Goal: Book appointment/travel/reservation

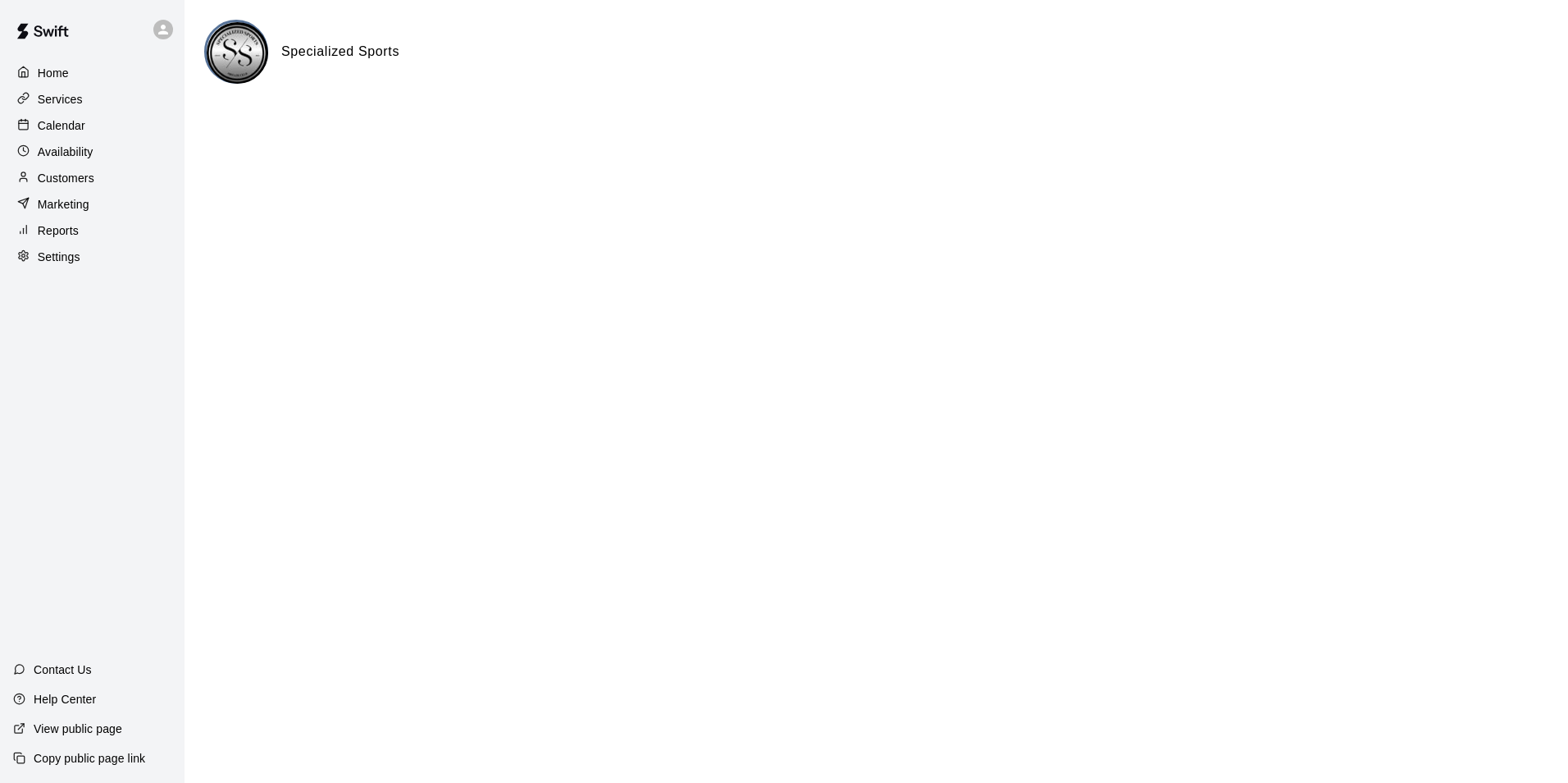
click at [66, 130] on p "Calendar" at bounding box center [61, 125] width 48 height 16
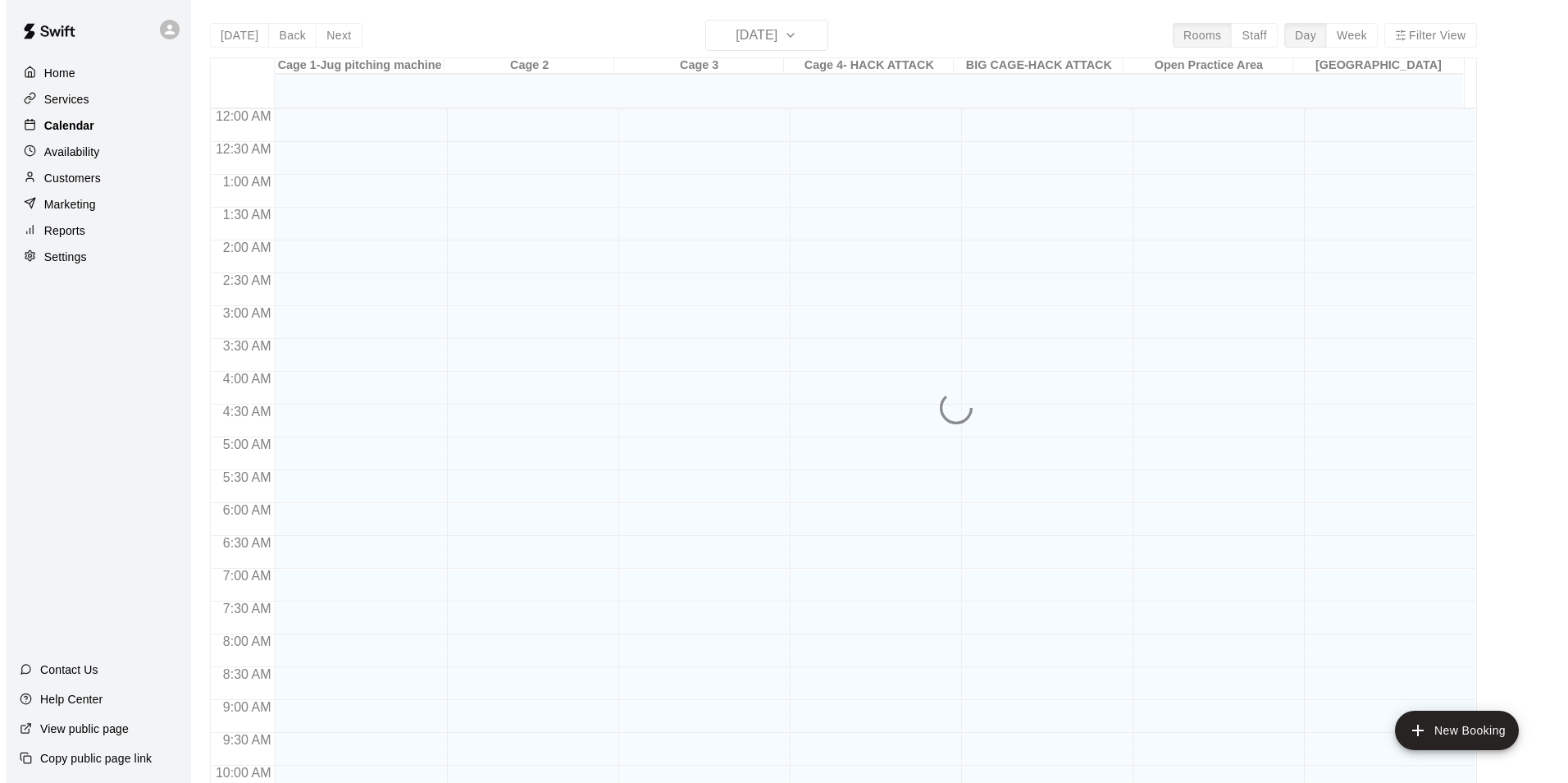
scroll to position [687, 0]
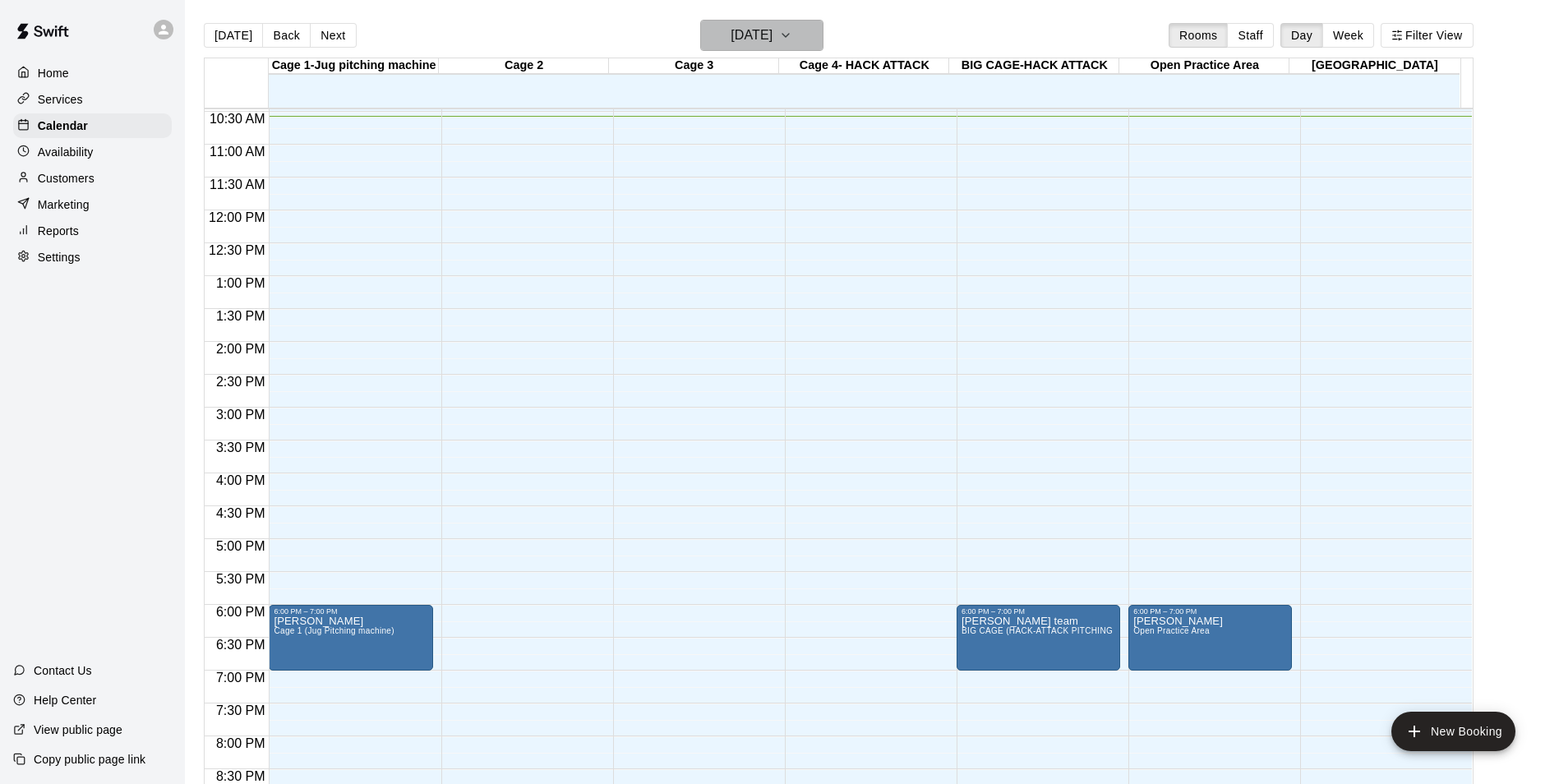
click at [792, 34] on icon "button" at bounding box center [786, 35] width 13 height 19
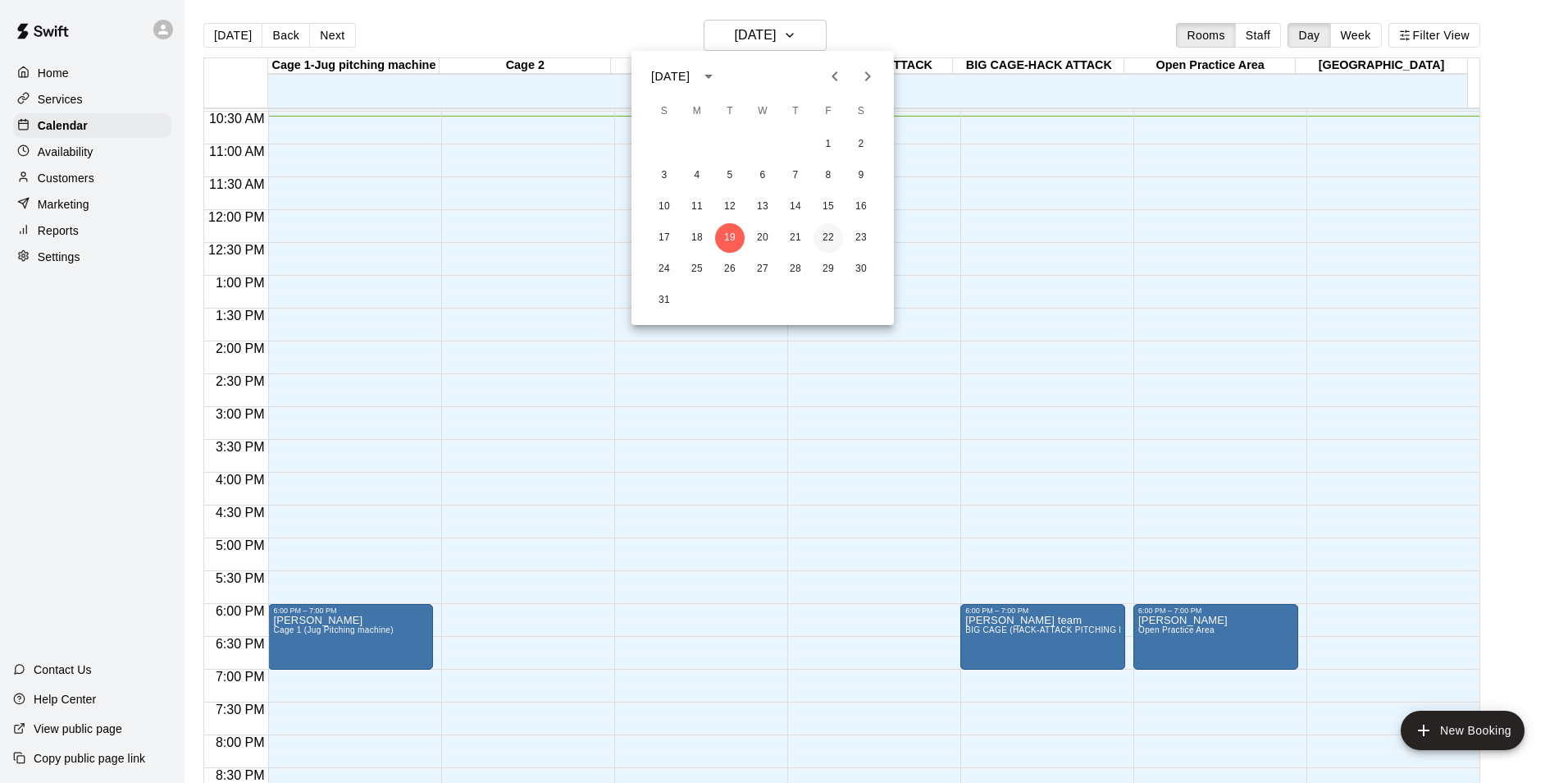
click at [827, 237] on button "22" at bounding box center [828, 237] width 29 height 29
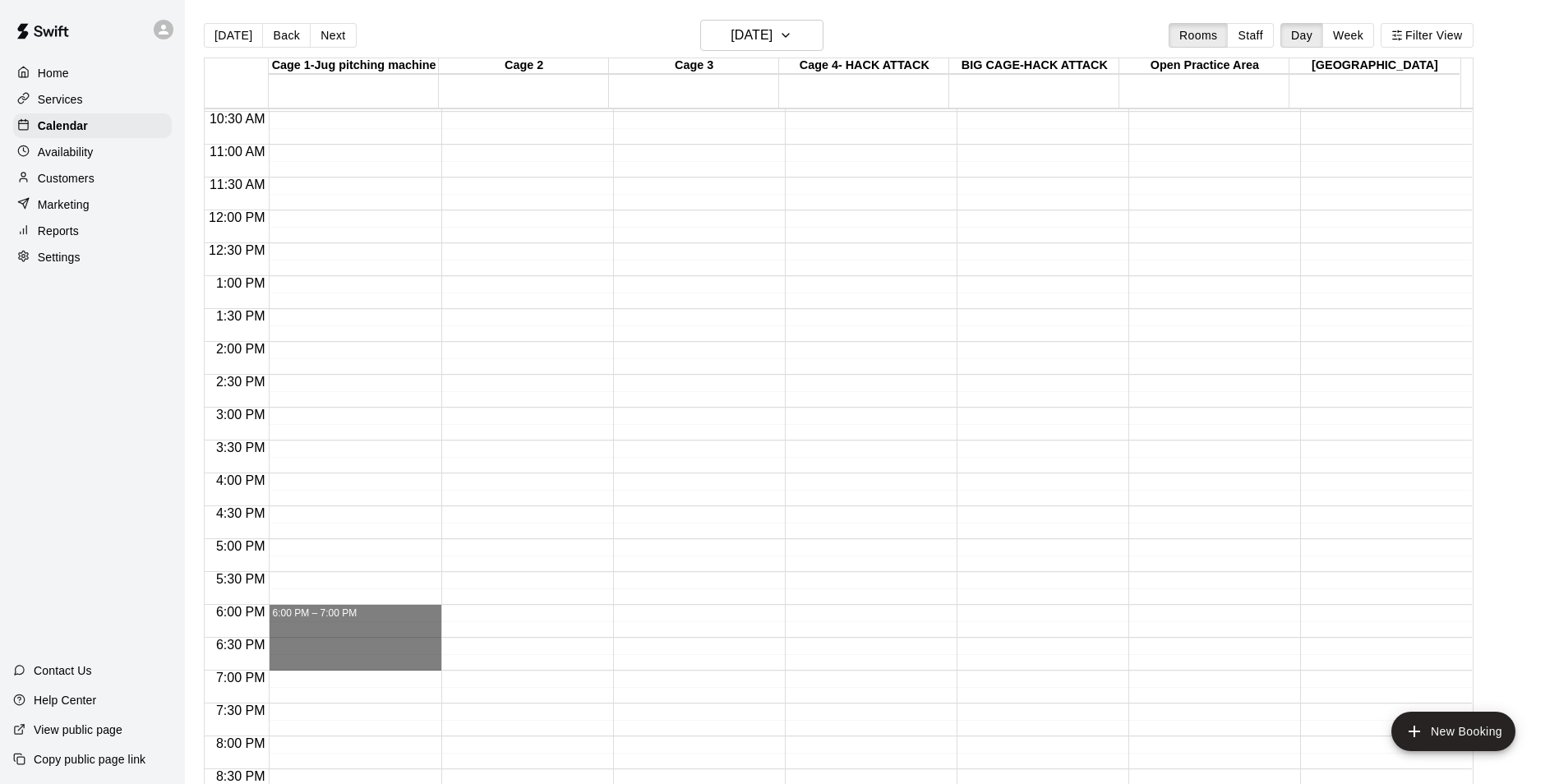
drag, startPoint x: 405, startPoint y: 608, endPoint x: 406, endPoint y: 669, distance: 61.0
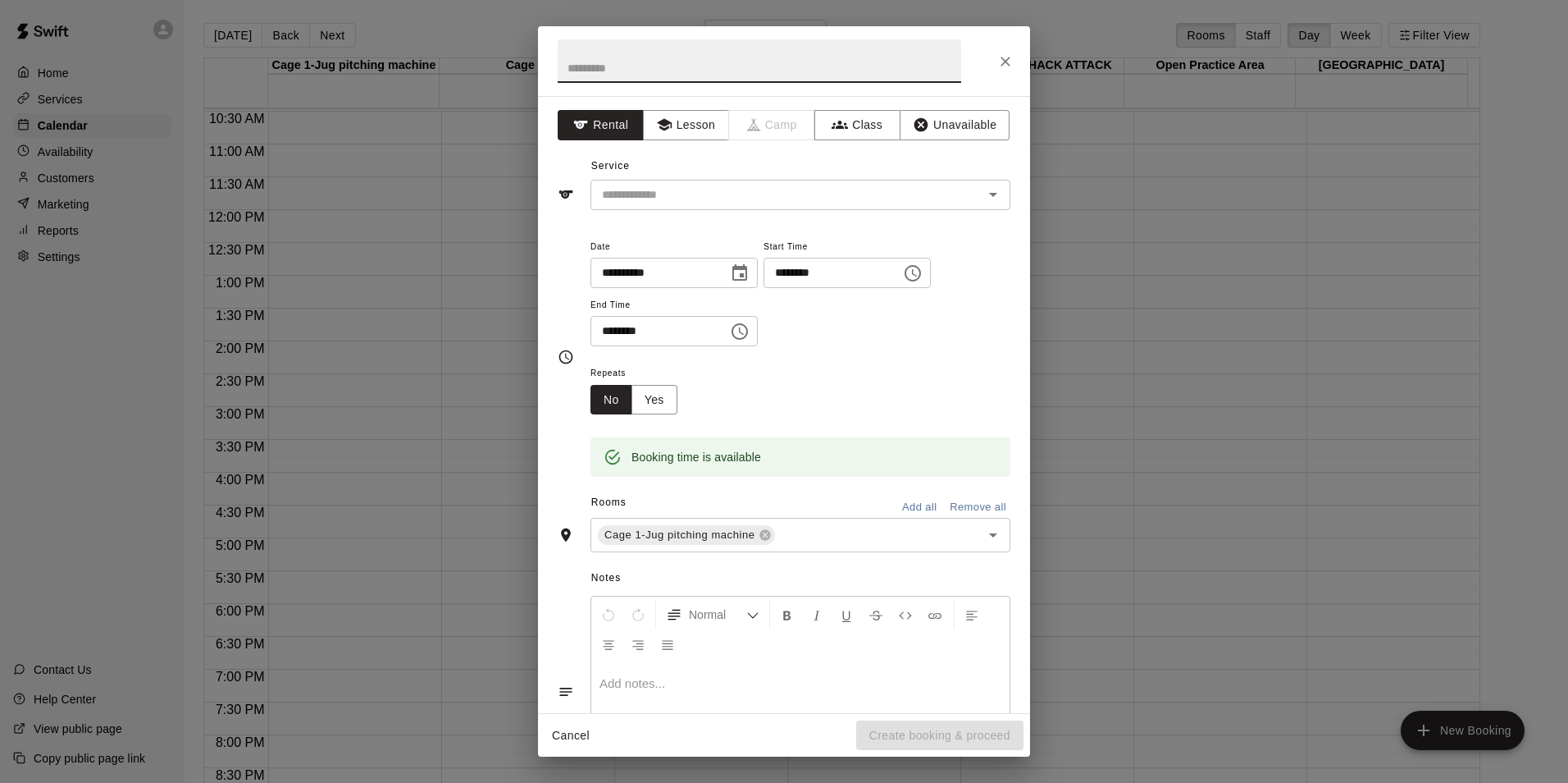
click at [625, 55] on input "text" at bounding box center [759, 61] width 403 height 44
type input "*"
type input "**********"
click at [818, 199] on input "text" at bounding box center [776, 194] width 362 height 20
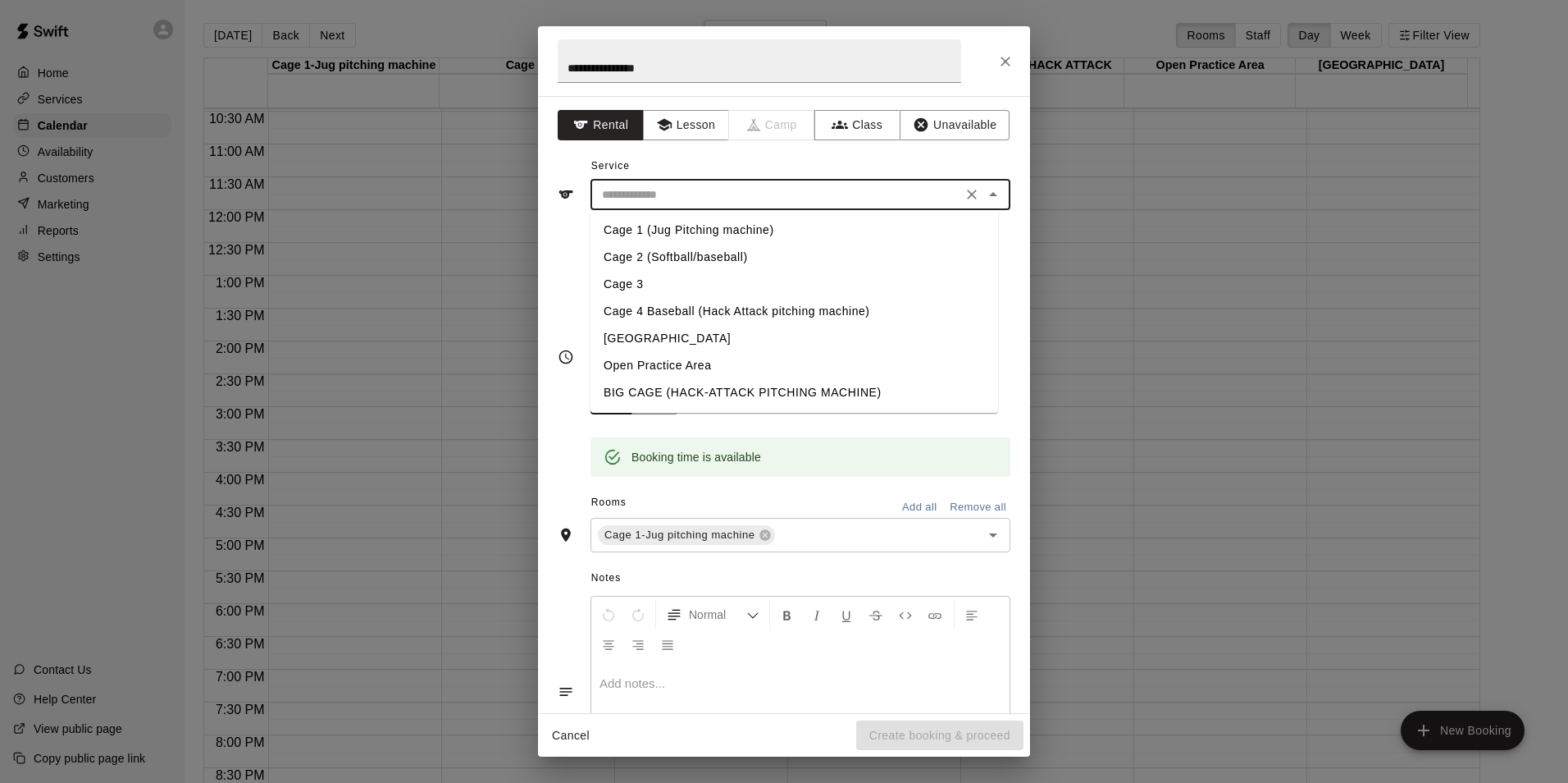
click at [694, 229] on li "Cage 1 (Jug Pitching machine)" at bounding box center [795, 230] width 407 height 27
type input "**********"
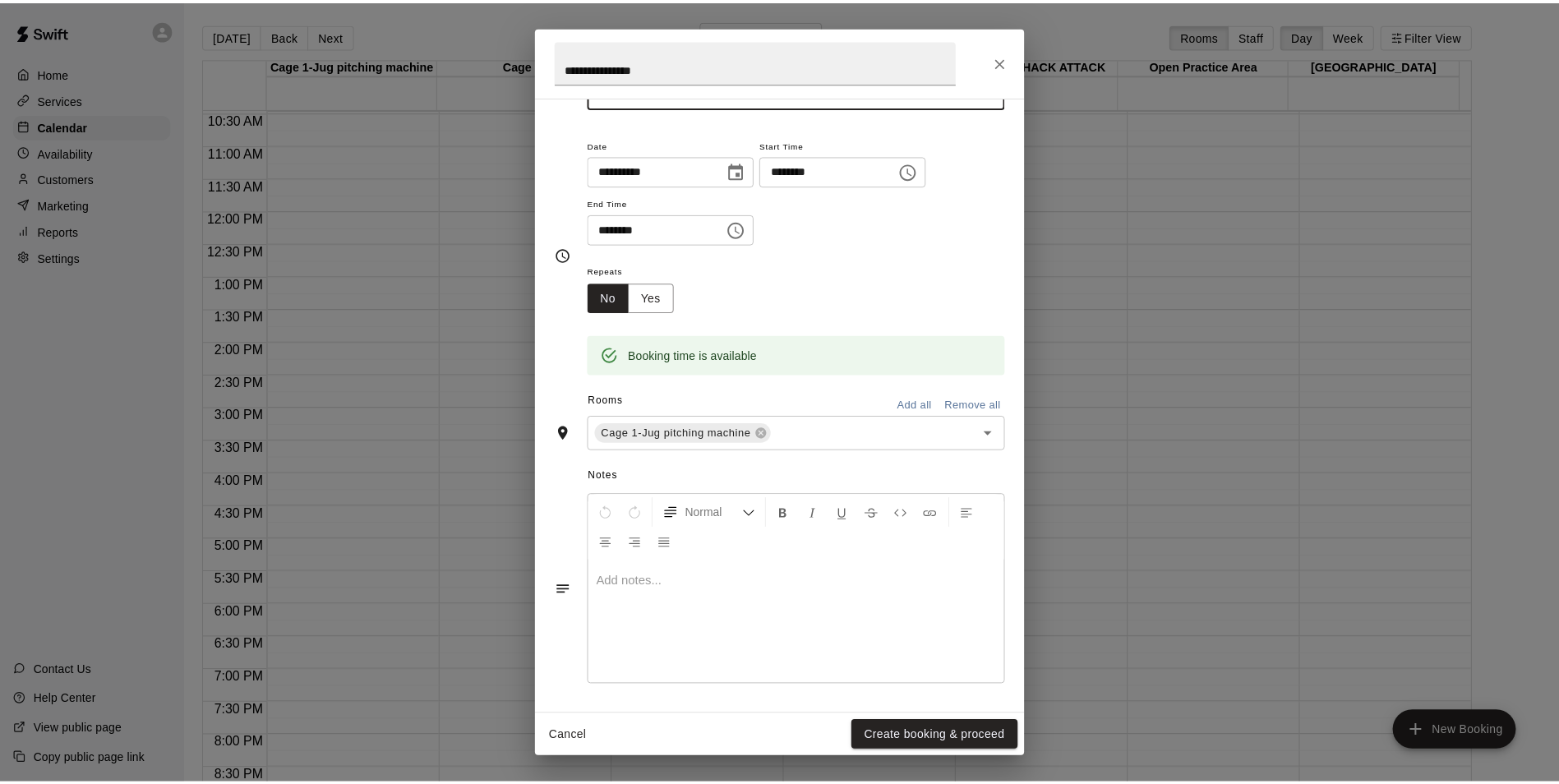
scroll to position [105, 0]
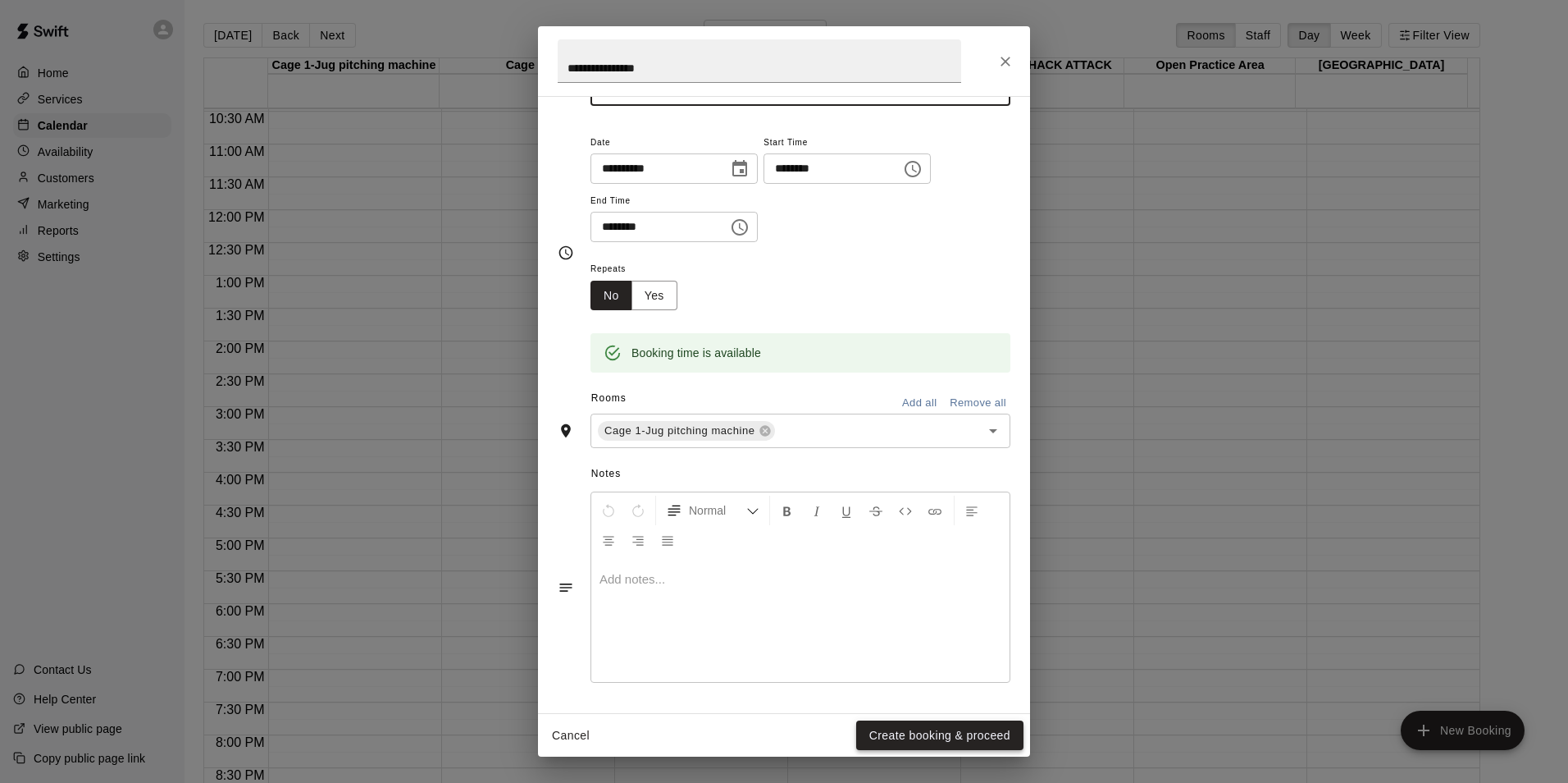
click at [942, 736] on button "Create booking & proceed" at bounding box center [939, 736] width 167 height 30
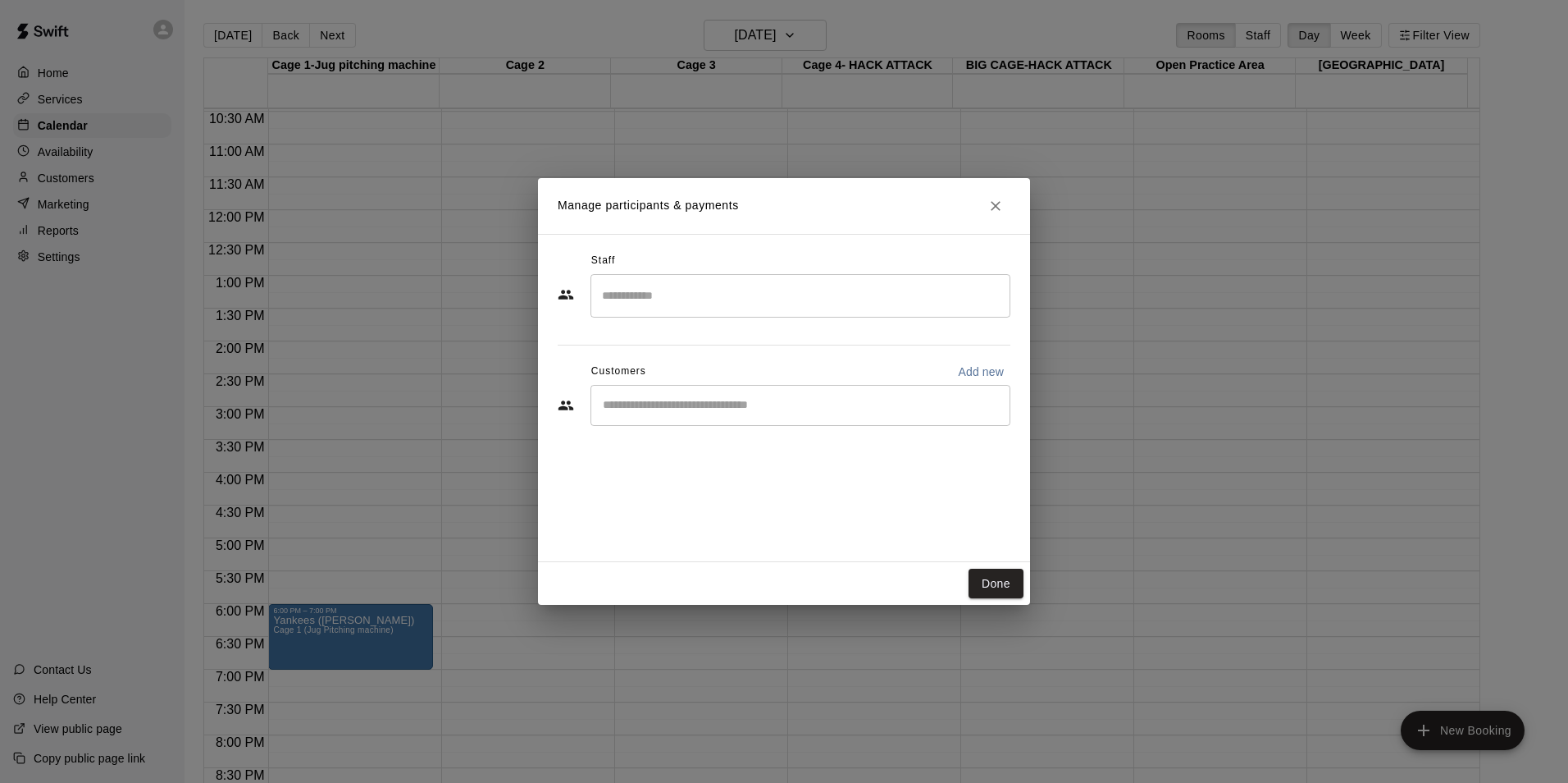
click at [683, 389] on div "​" at bounding box center [800, 405] width 420 height 41
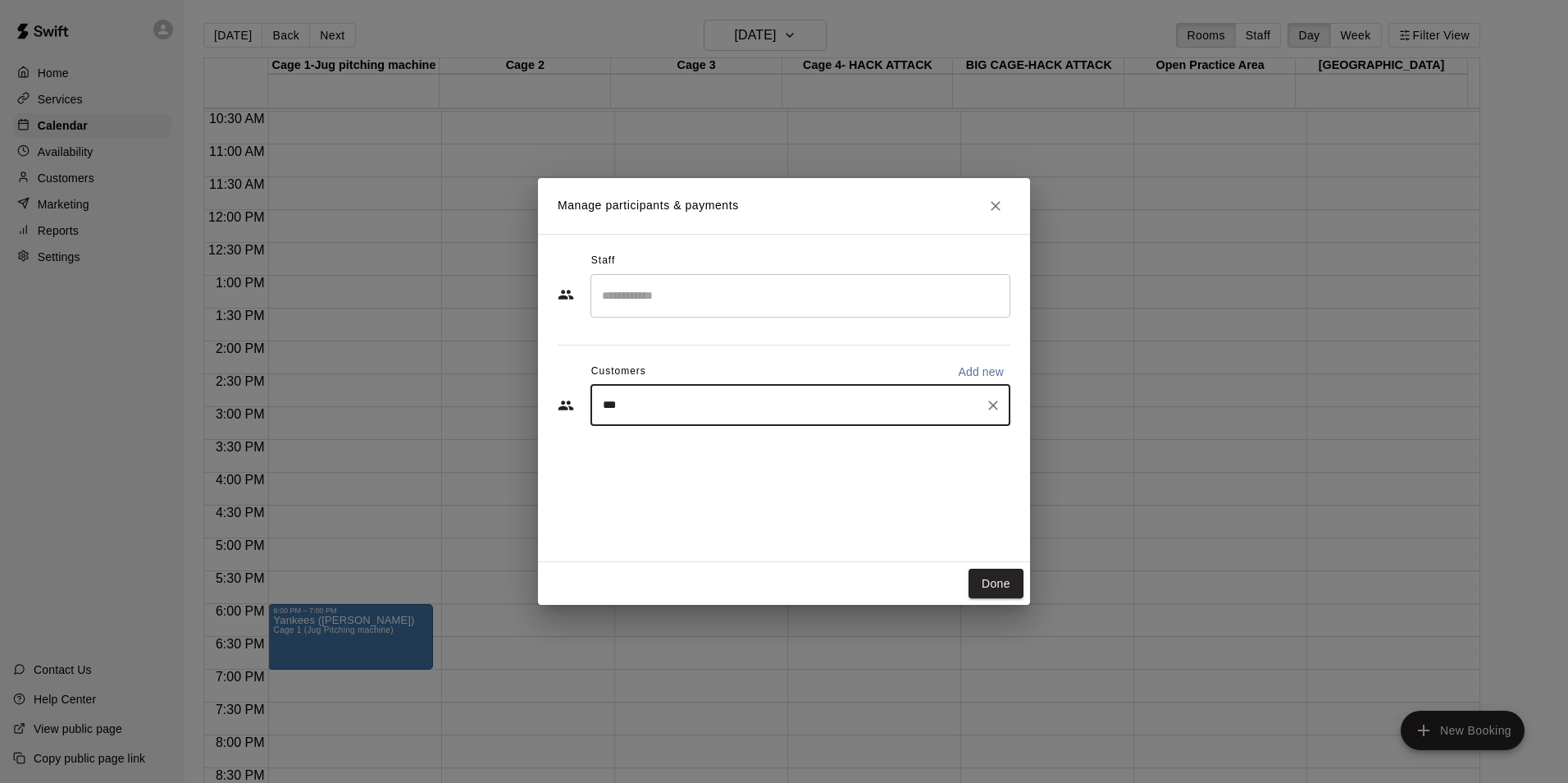
type input "****"
click at [672, 447] on p "[PERSON_NAME]" at bounding box center [686, 443] width 100 height 17
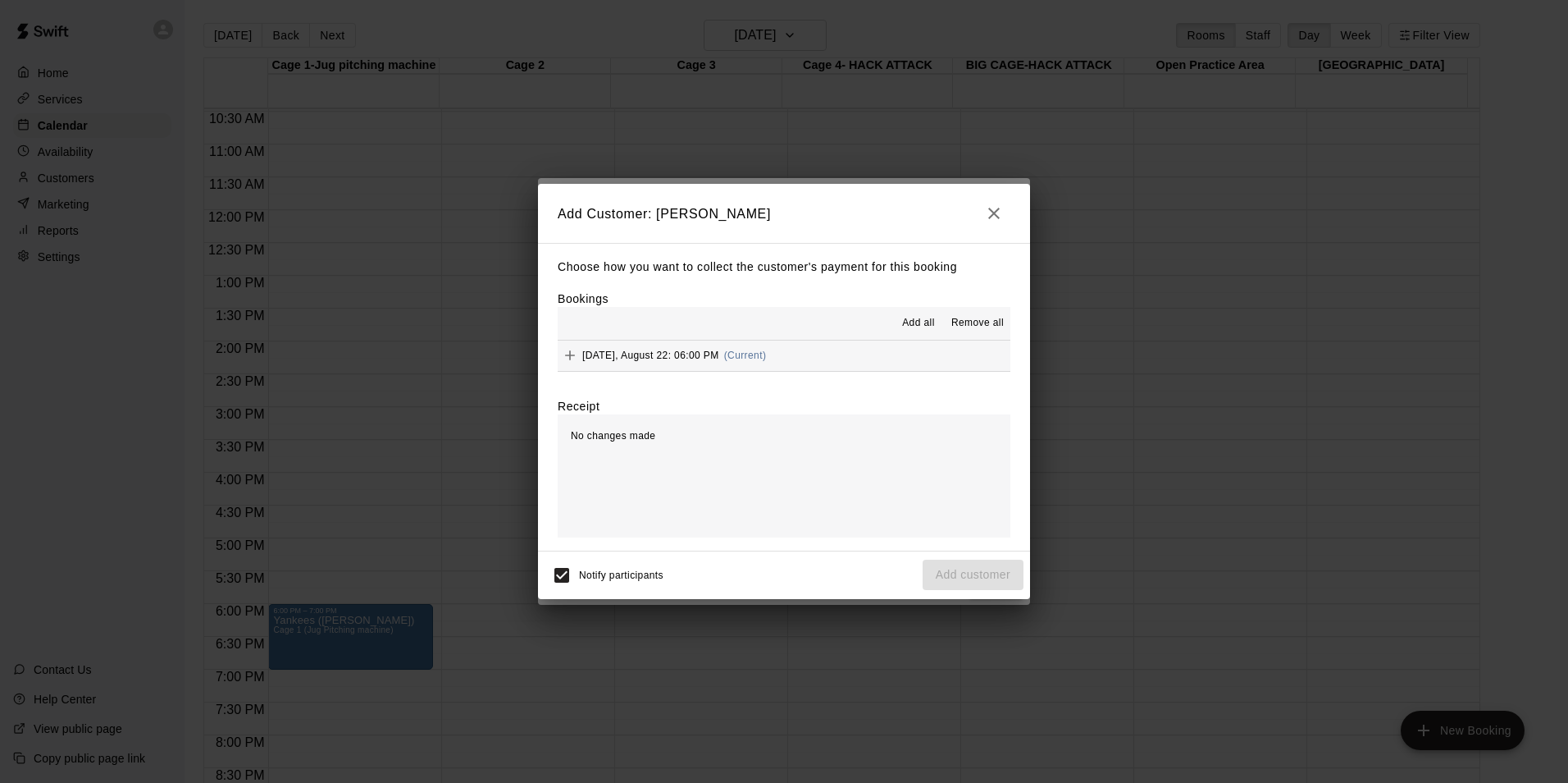
click at [615, 357] on span "[DATE], August 22: 06:00 PM" at bounding box center [651, 355] width 137 height 12
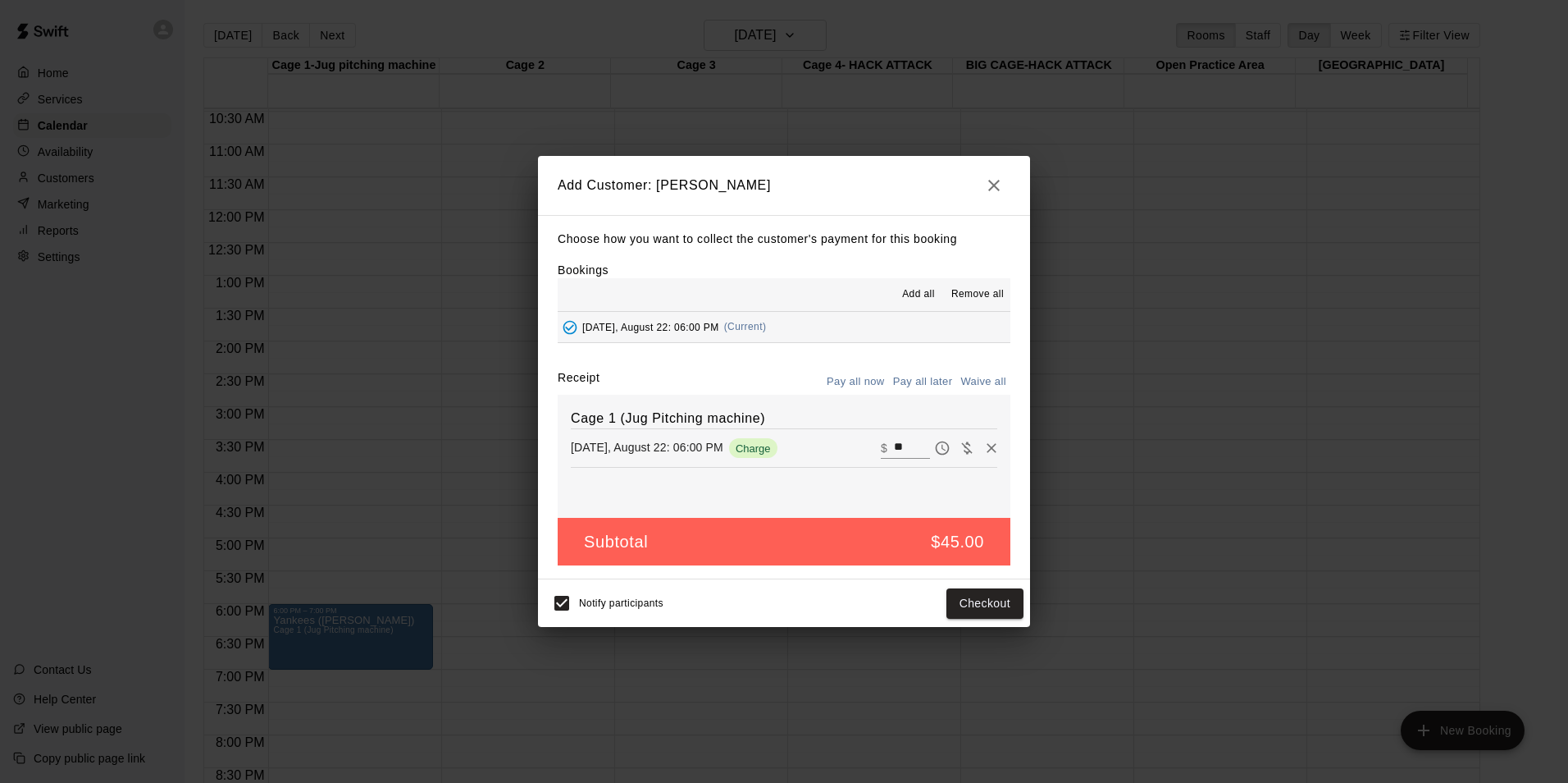
click at [976, 381] on button "Waive all" at bounding box center [983, 382] width 54 height 25
type input "*"
click at [970, 605] on button "Add customer" at bounding box center [973, 604] width 101 height 30
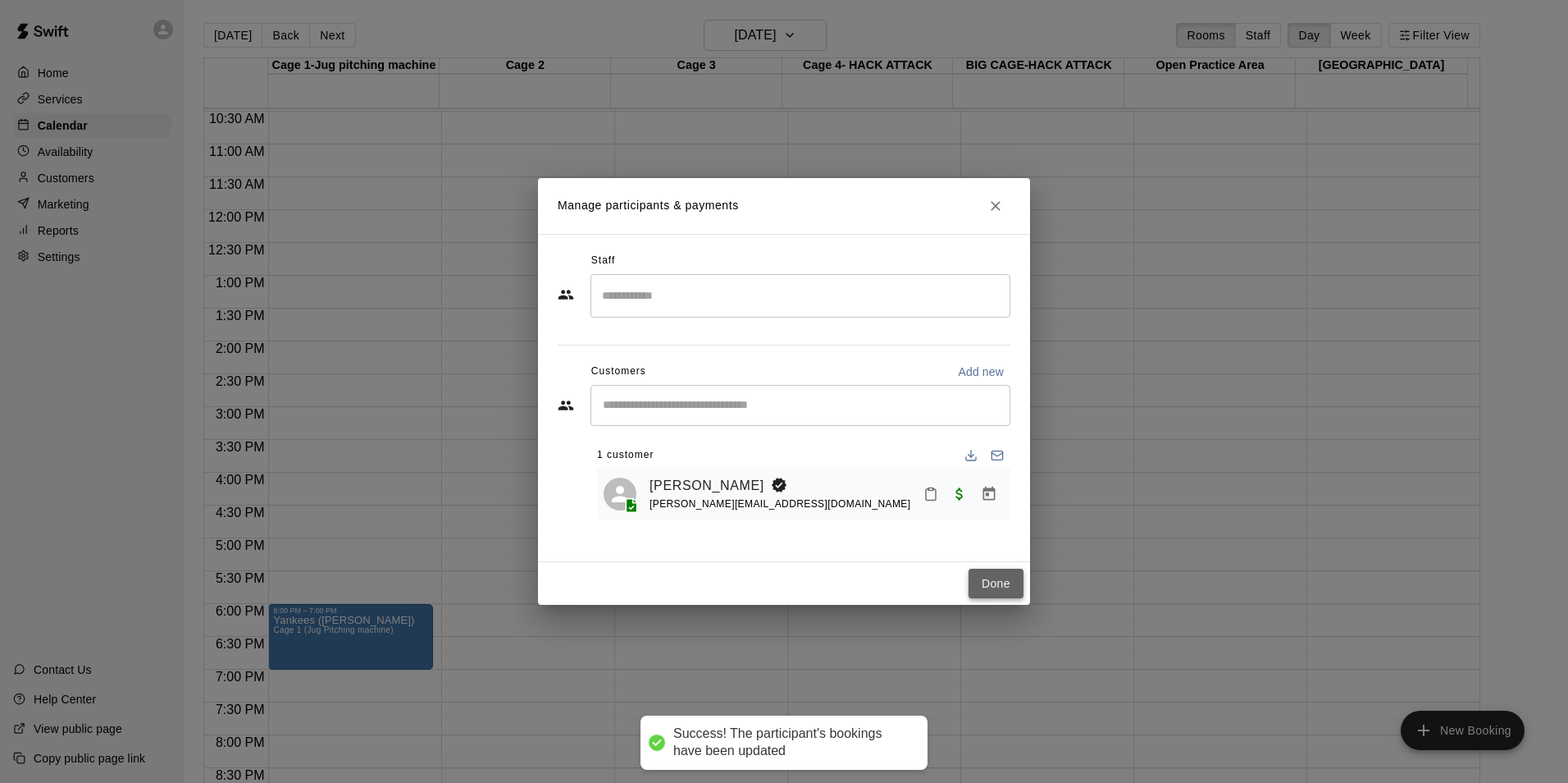
click at [995, 575] on button "Done" at bounding box center [996, 583] width 55 height 30
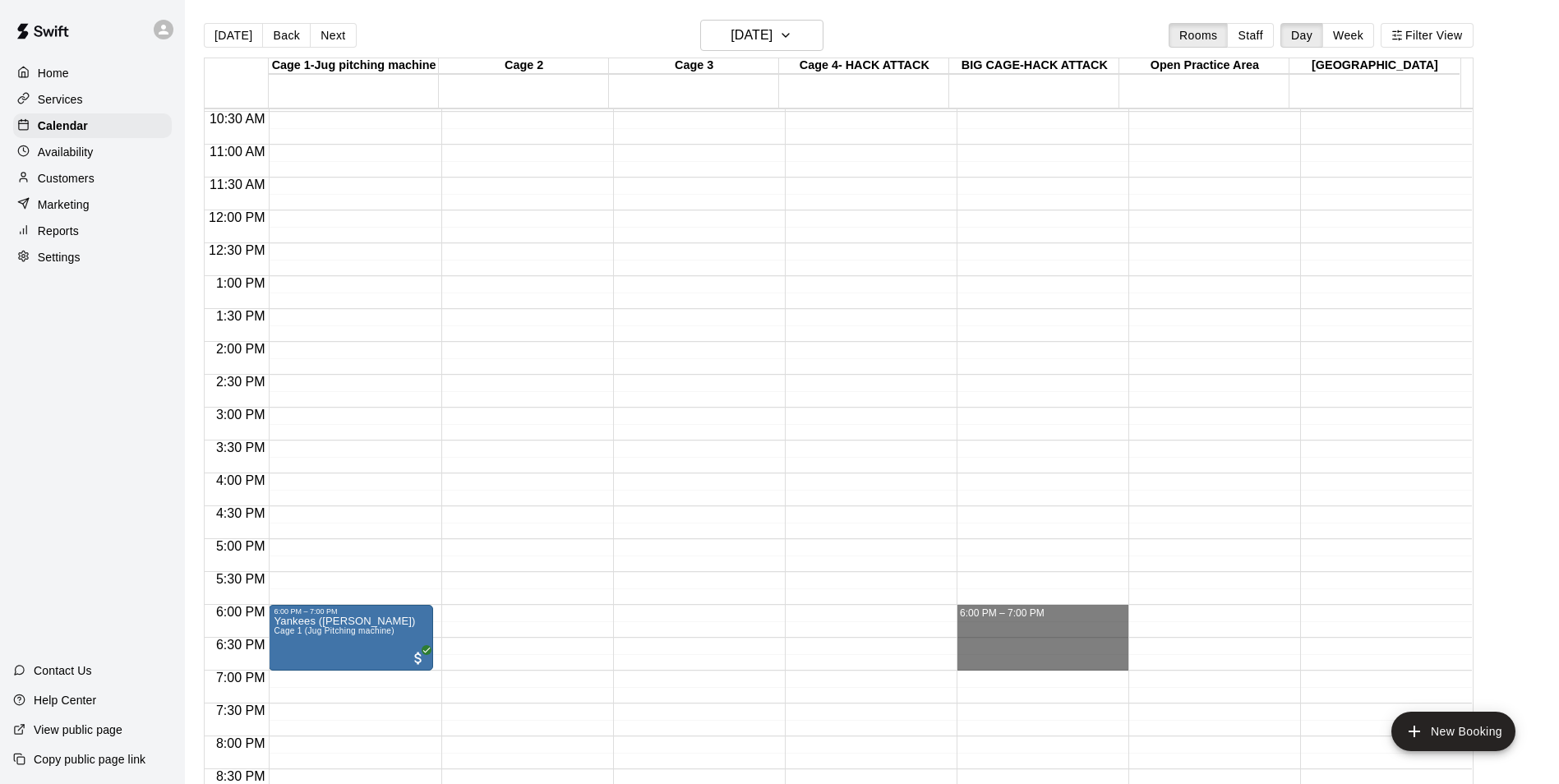
drag, startPoint x: 1050, startPoint y: 610, endPoint x: 1056, endPoint y: 664, distance: 54.3
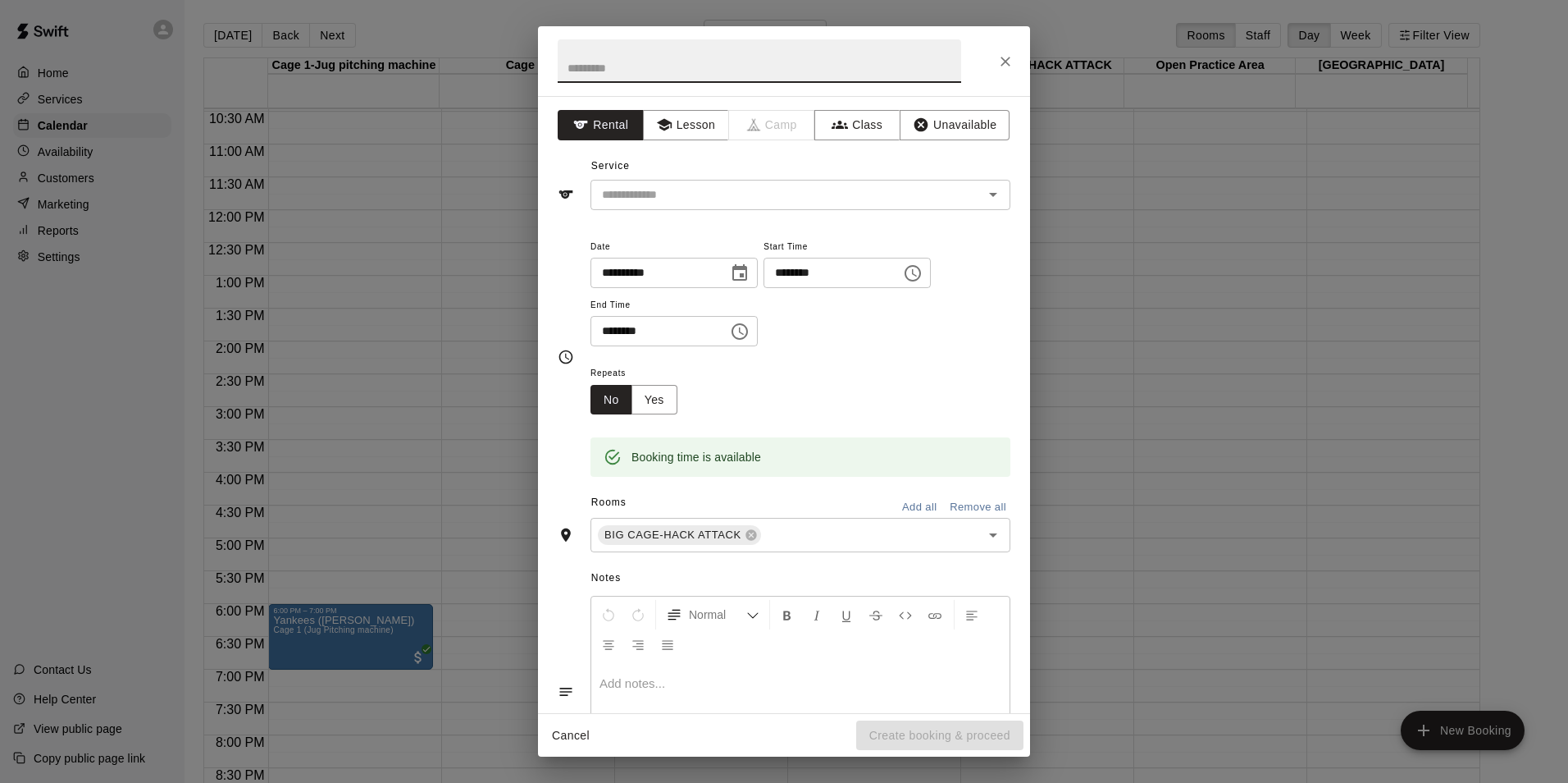
click at [619, 61] on input "text" at bounding box center [759, 61] width 403 height 44
click at [989, 196] on icon "Open" at bounding box center [993, 194] width 8 height 4
type input "**********"
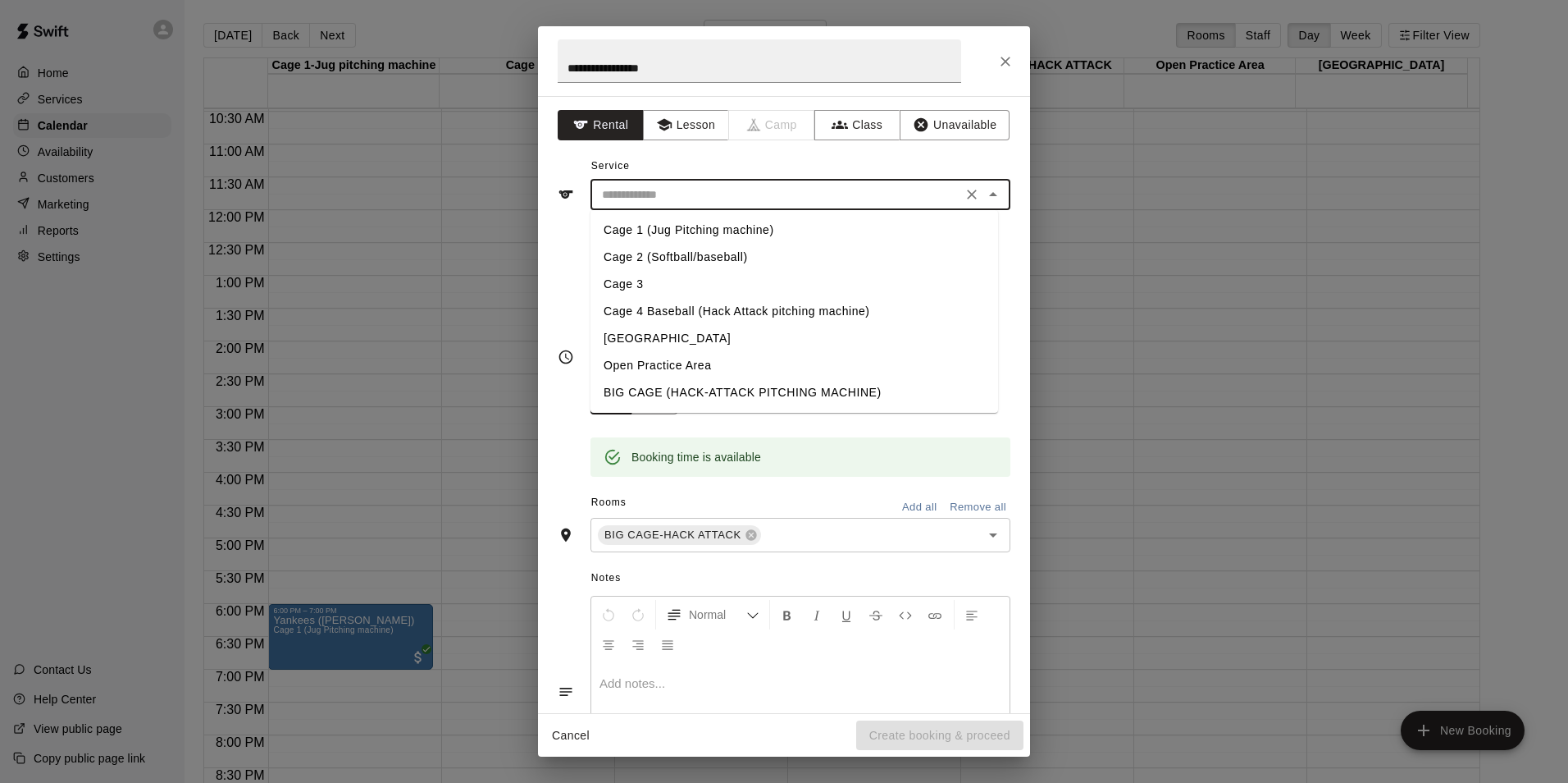
click at [659, 389] on li "BIG CAGE (HACK-ATTACK PITCHING MACHINE)" at bounding box center [795, 392] width 407 height 27
type input "**********"
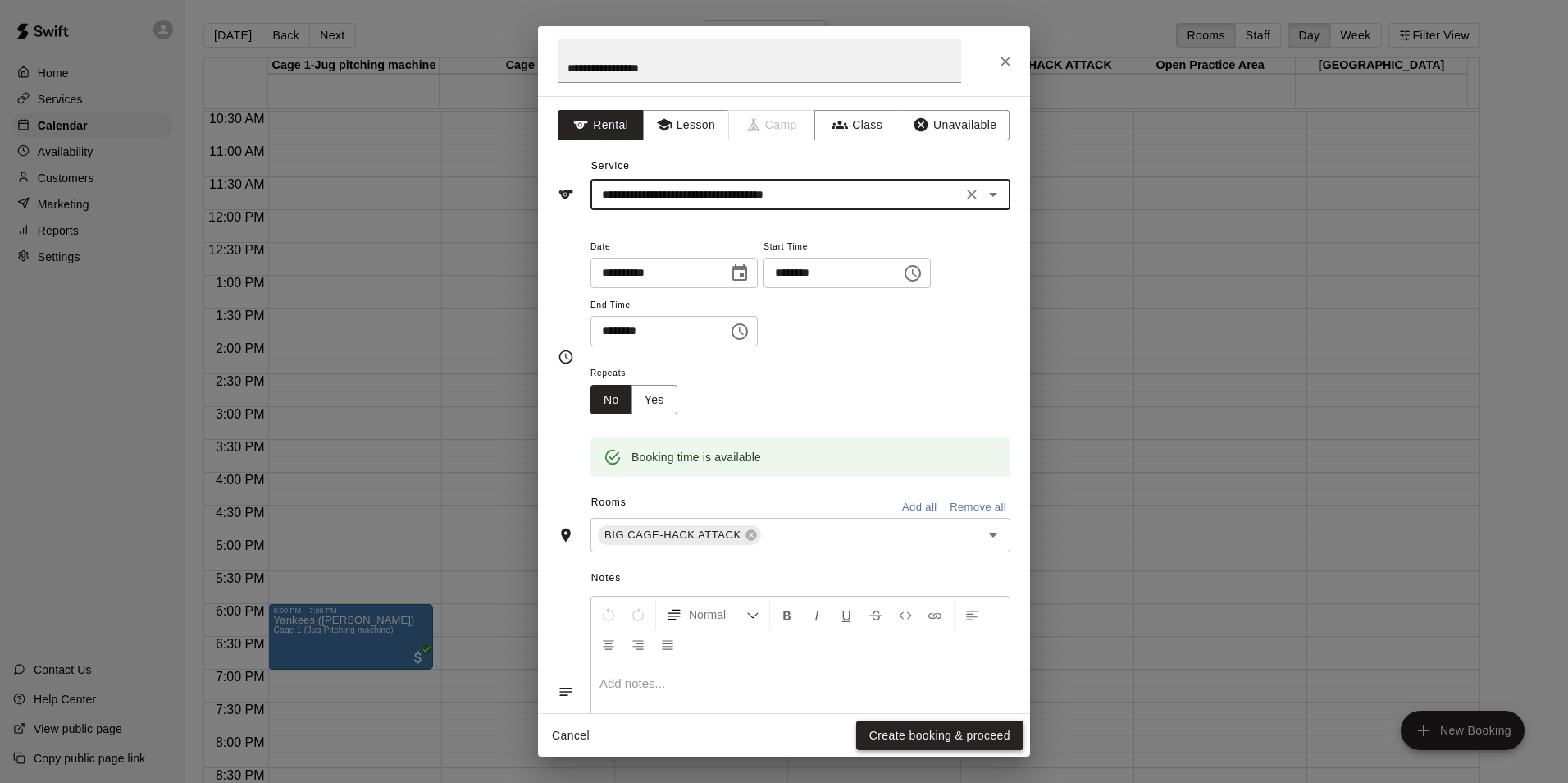
click at [917, 736] on button "Create booking & proceed" at bounding box center [939, 736] width 167 height 30
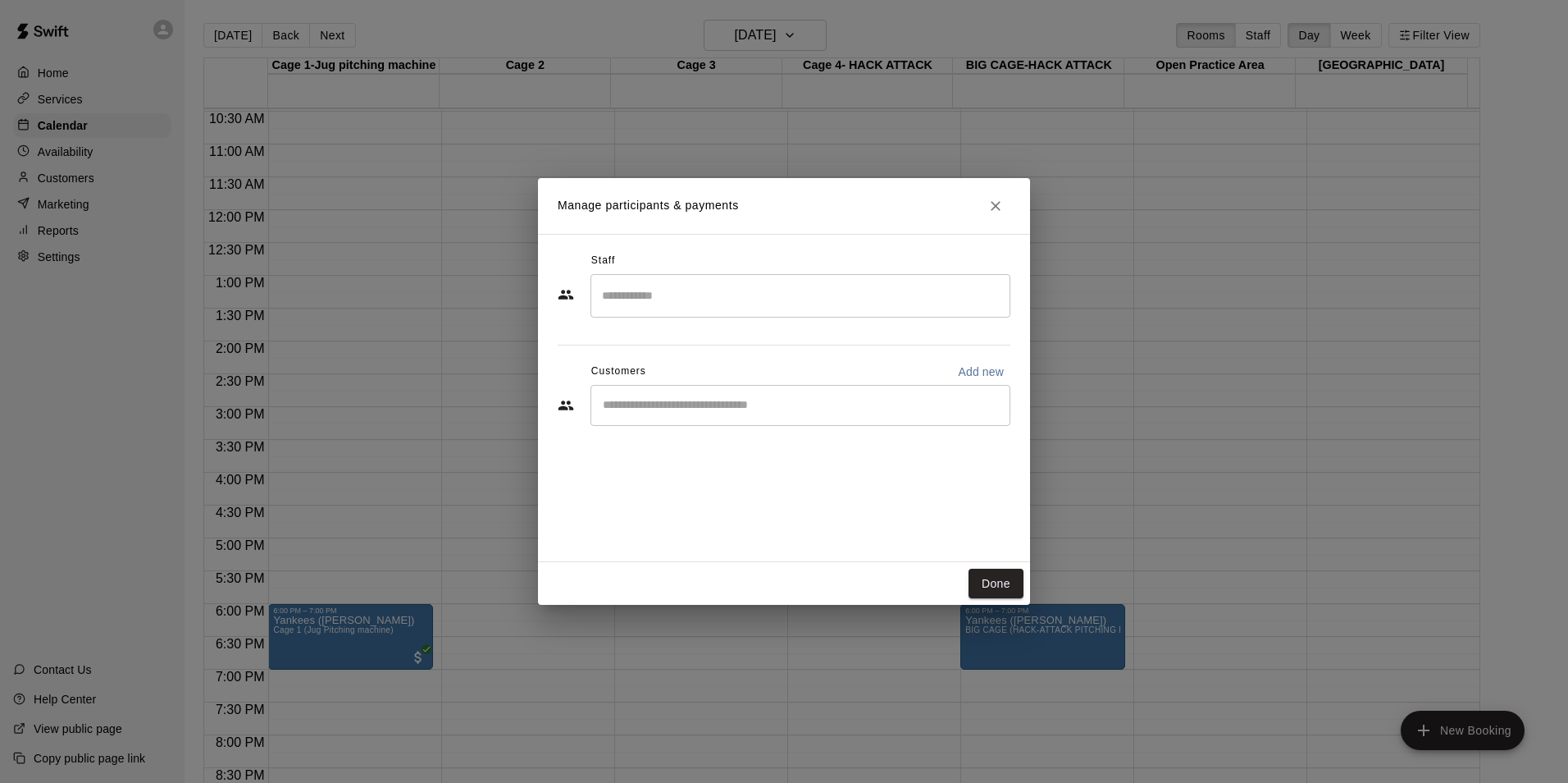
click at [640, 408] on input "Start typing to search customers..." at bounding box center [800, 405] width 405 height 16
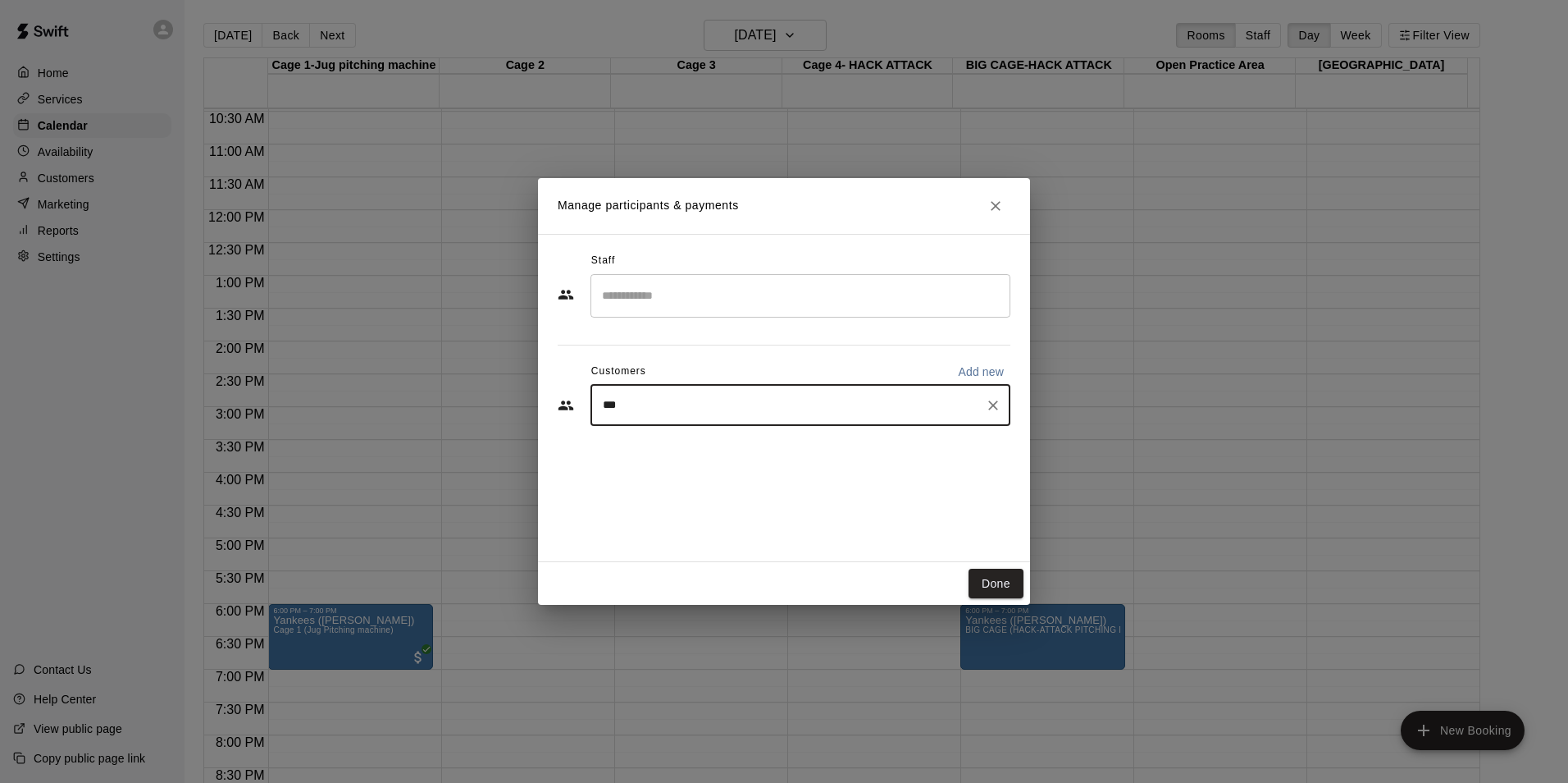
type input "****"
click at [731, 462] on span "[PERSON_NAME][EMAIL_ADDRESS][DOMAIN_NAME]" at bounding box center [767, 461] width 261 height 12
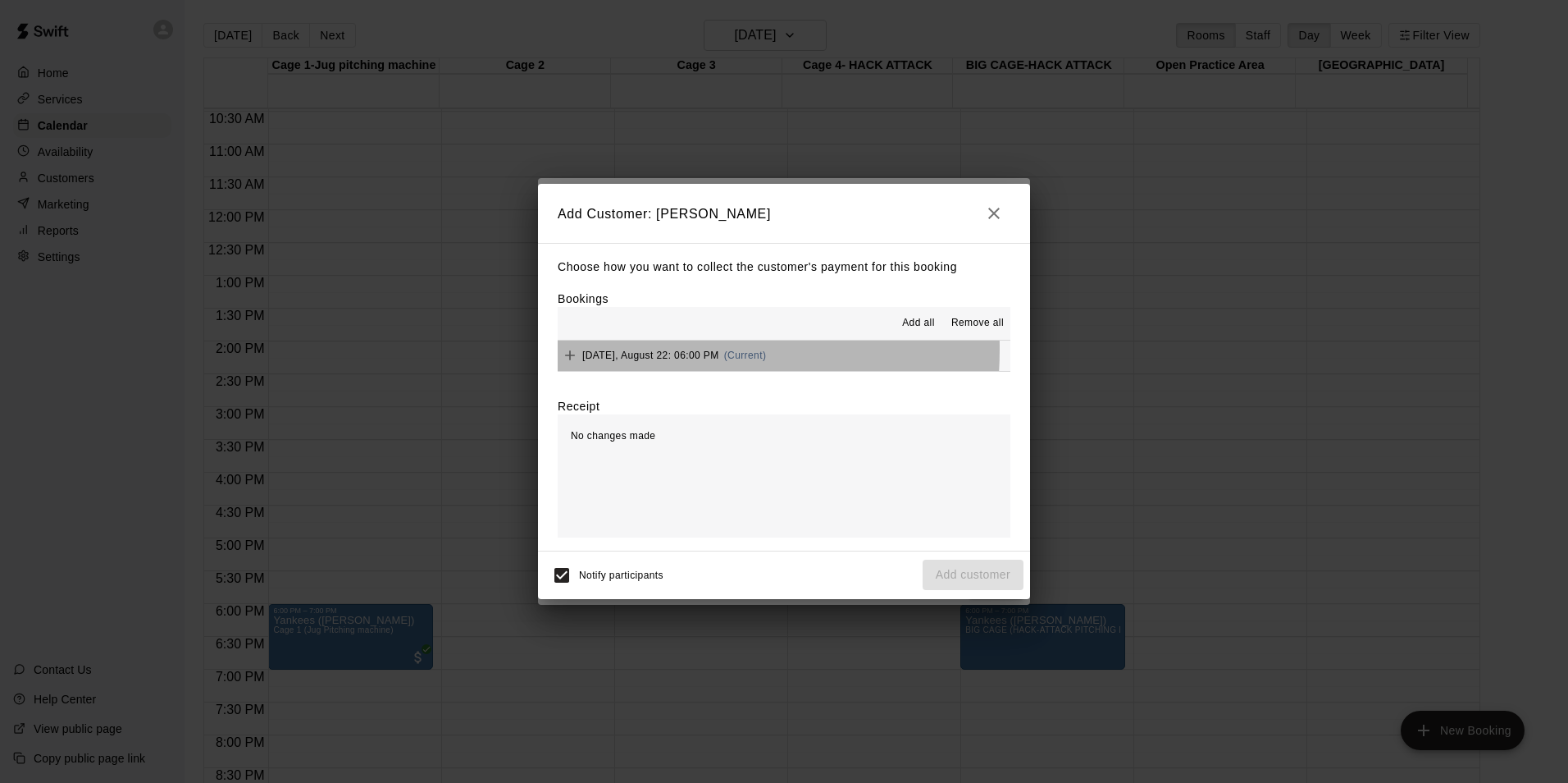
click at [616, 349] on div "[DATE], August 22: 06:00 PM (Current)" at bounding box center [662, 354] width 209 height 24
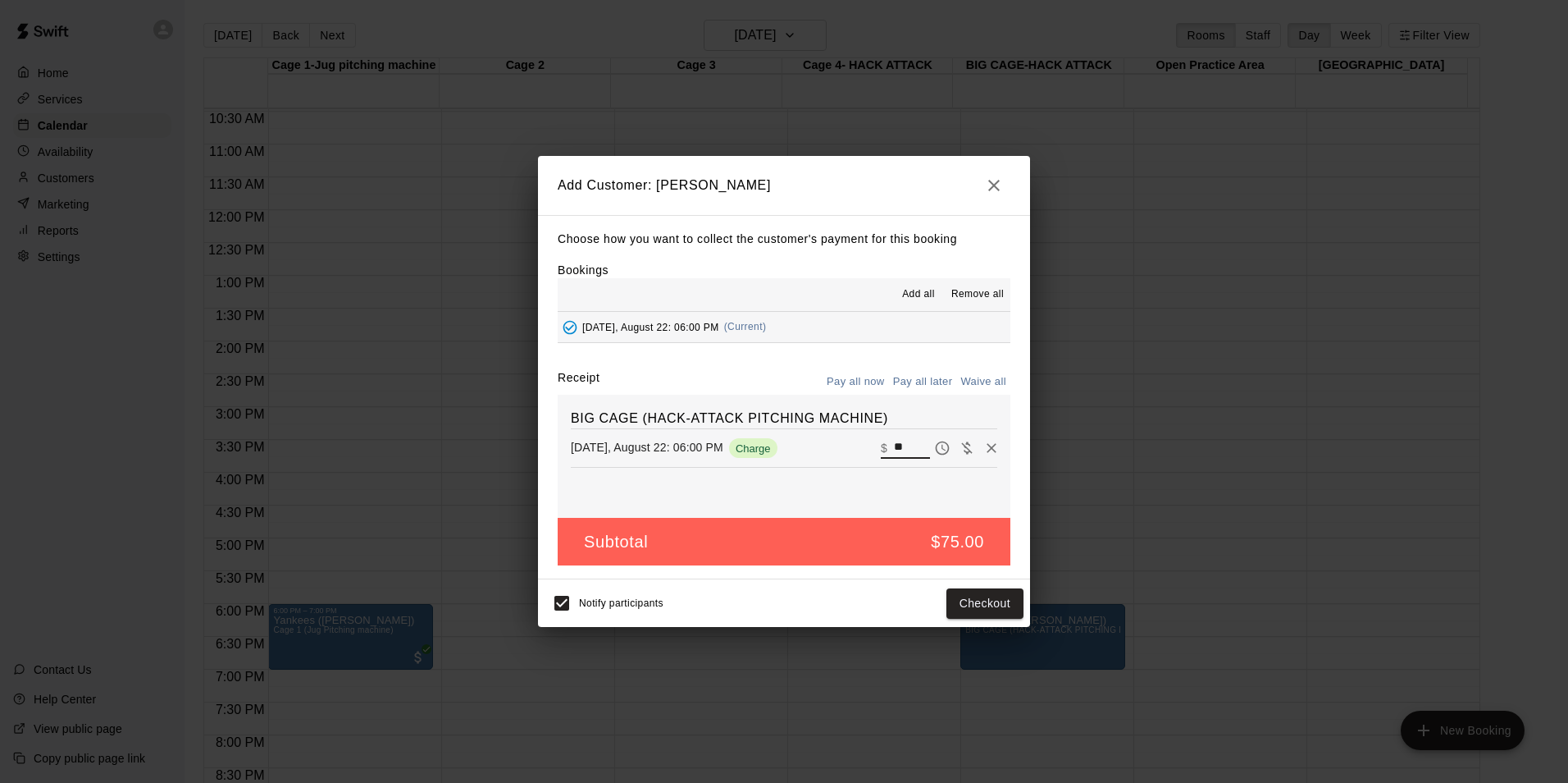
drag, startPoint x: 901, startPoint y: 444, endPoint x: 857, endPoint y: 445, distance: 44.0
click at [858, 445] on div "[DATE], August 22: 06:00 PM Charge ​ $ **" at bounding box center [784, 447] width 427 height 24
type input "*****"
click at [990, 605] on button "Checkout" at bounding box center [986, 604] width 77 height 30
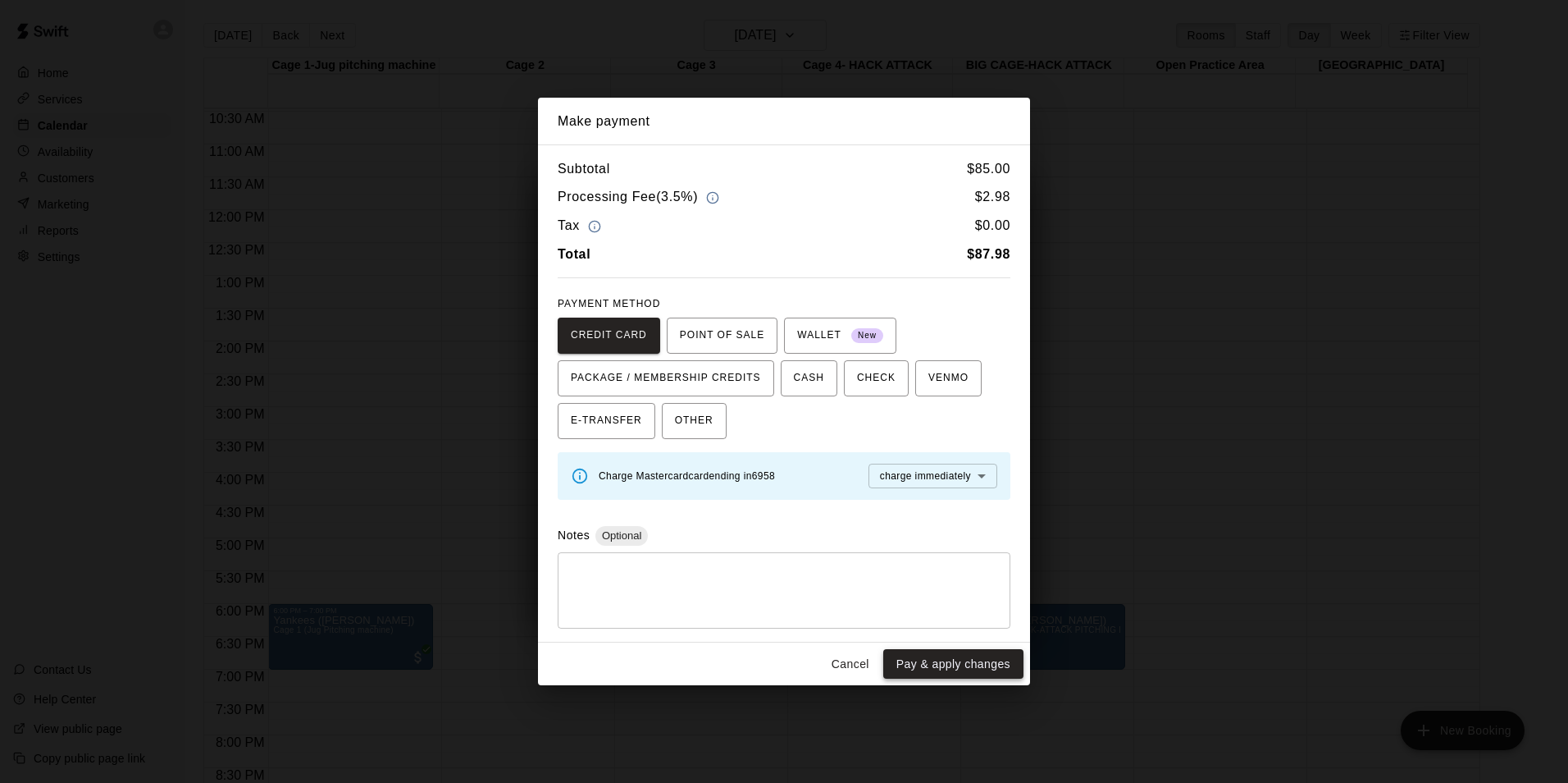
click at [967, 657] on button "Pay & apply changes" at bounding box center [954, 664] width 141 height 30
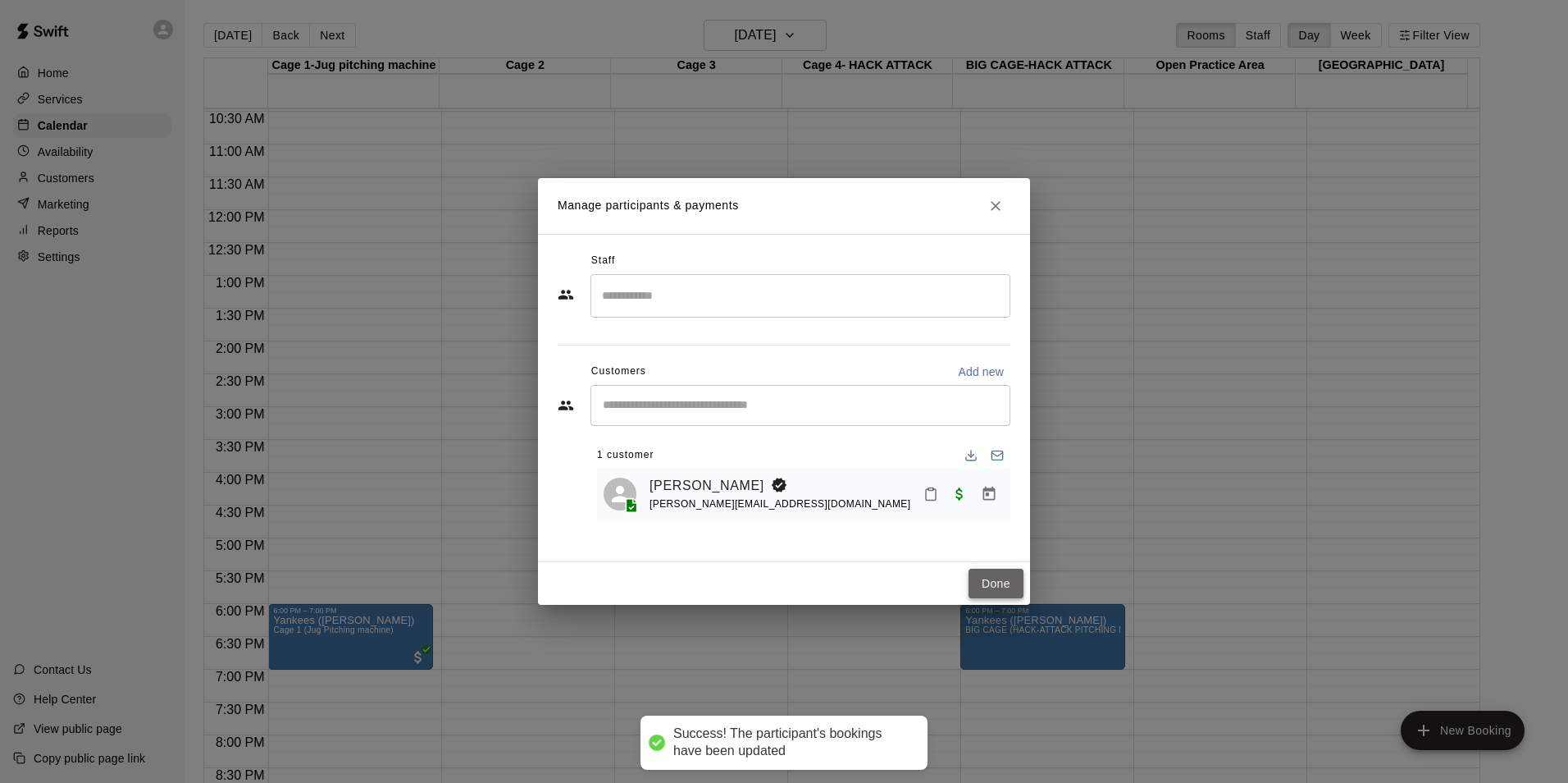
click at [1004, 576] on button "Done" at bounding box center [996, 583] width 55 height 30
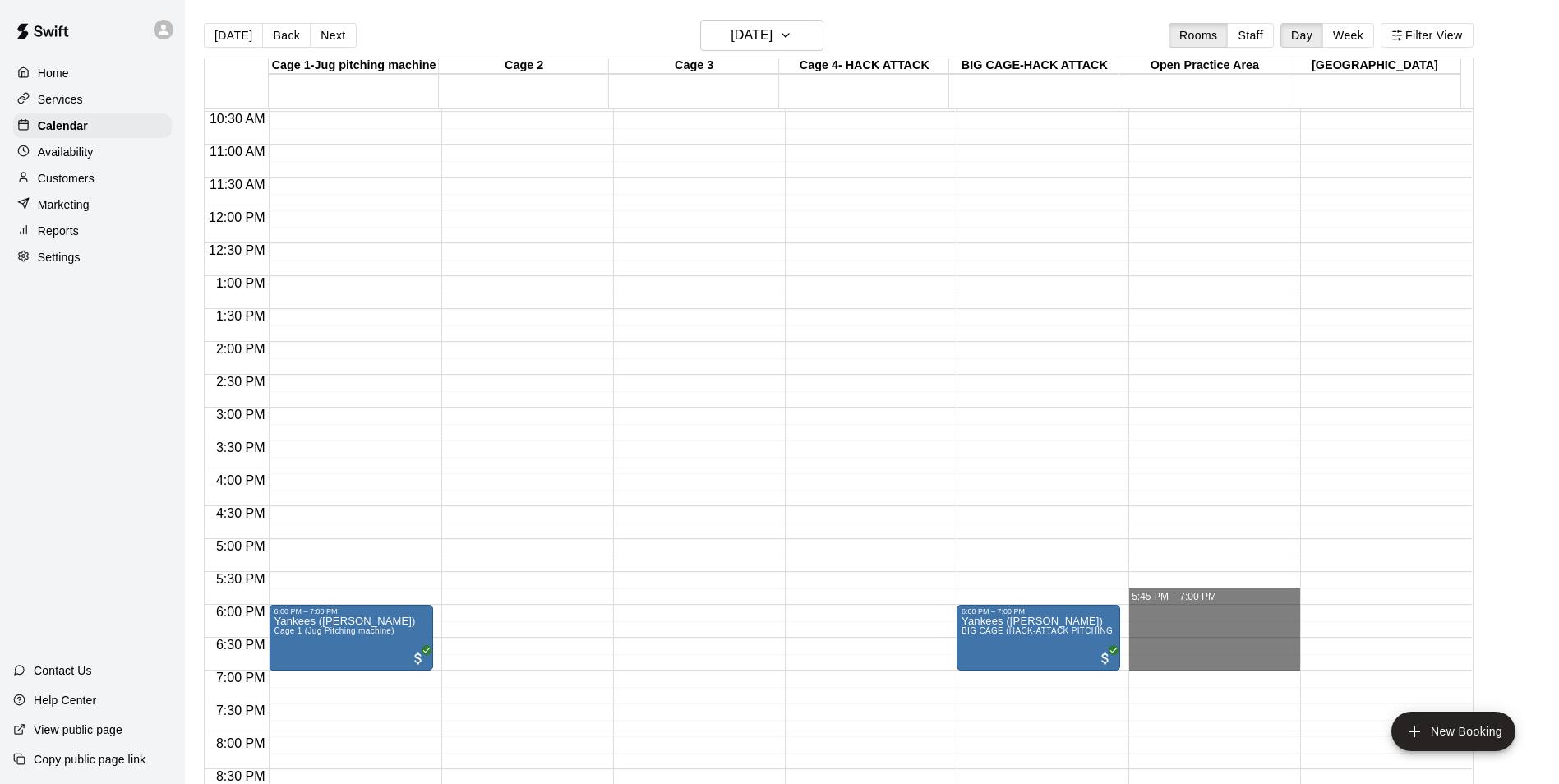
drag, startPoint x: 1203, startPoint y: 604, endPoint x: 1211, endPoint y: 659, distance: 55.6
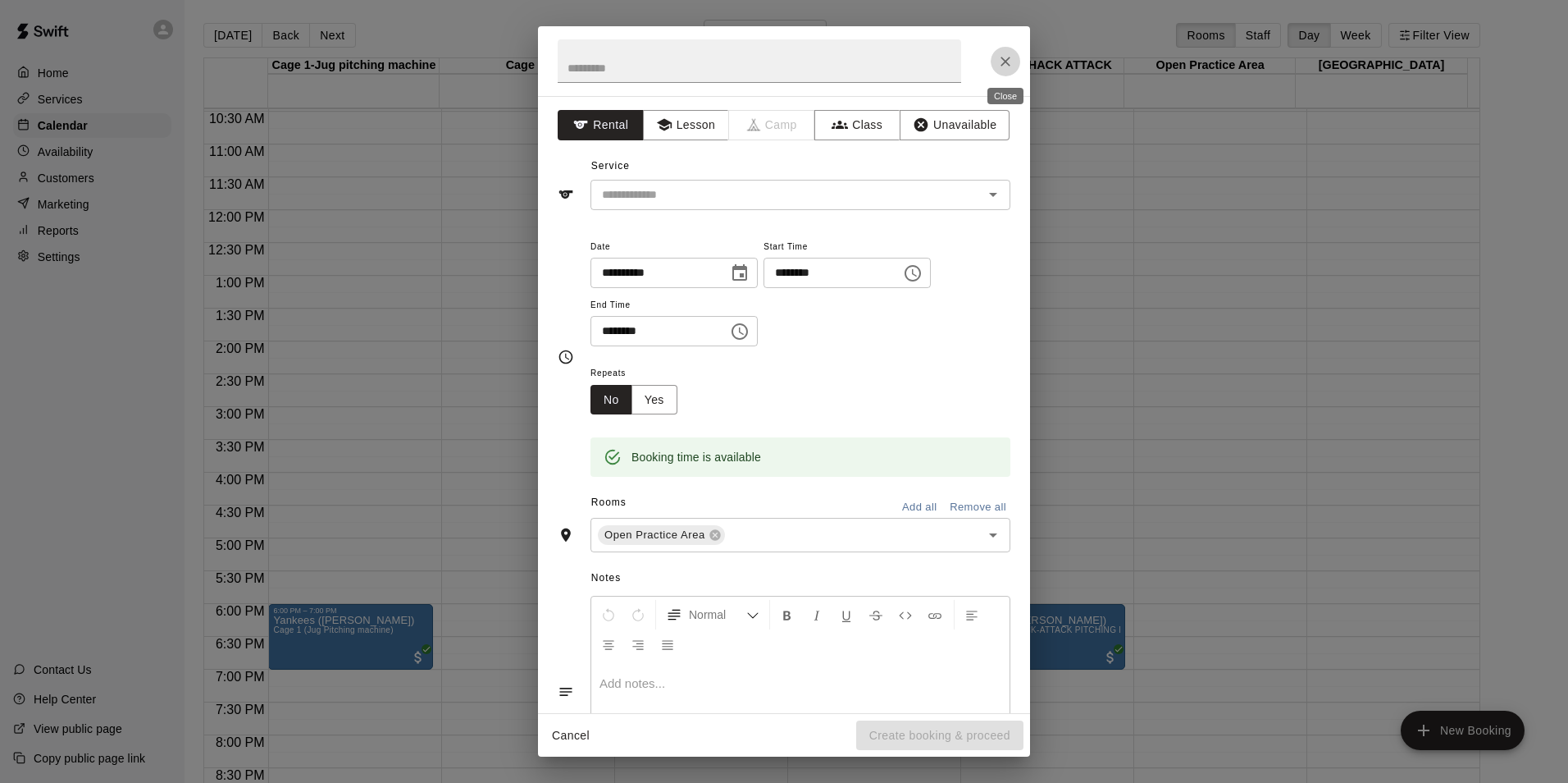
click at [1009, 58] on icon "Close" at bounding box center [1006, 61] width 10 height 10
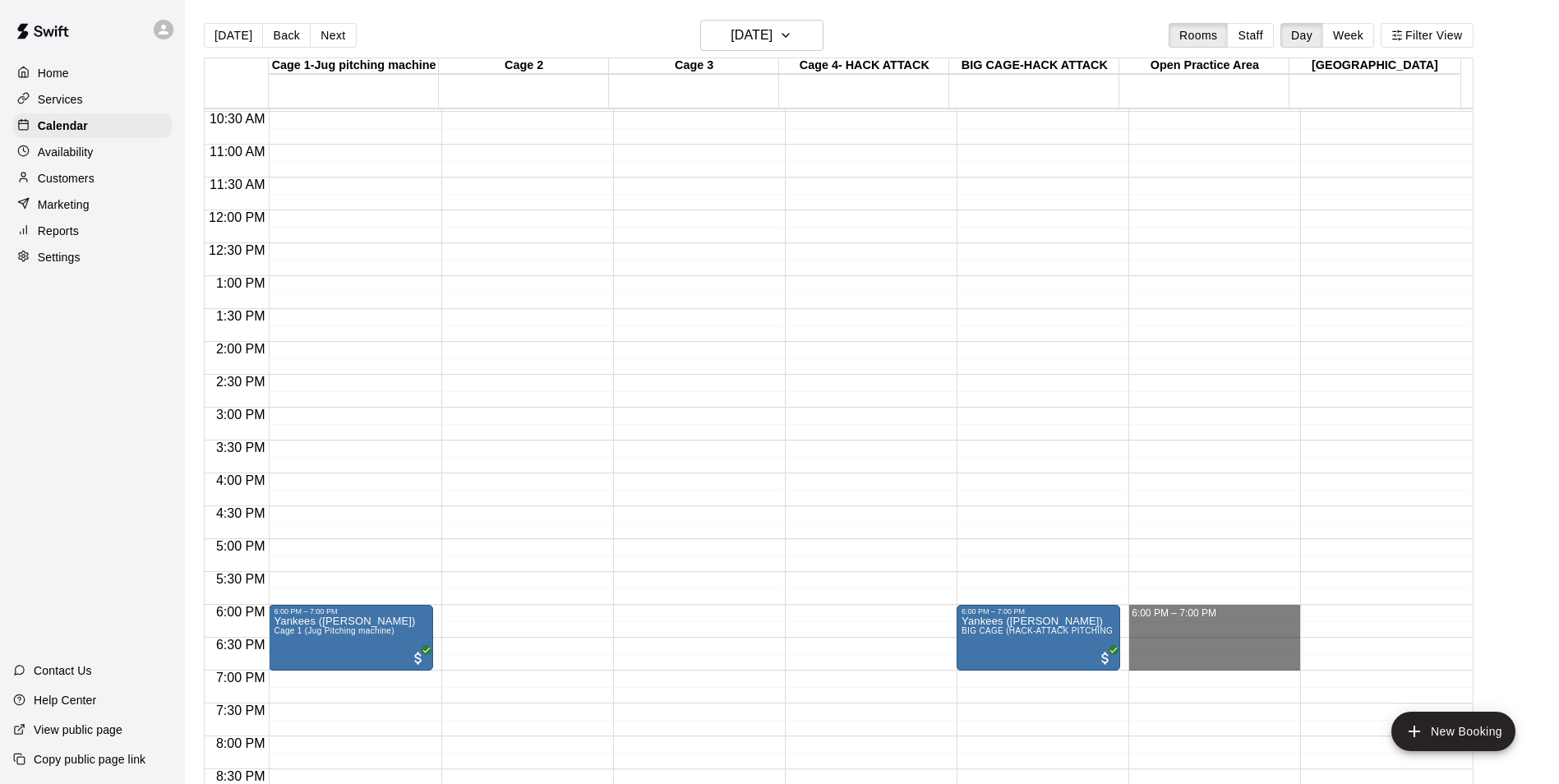
drag, startPoint x: 1202, startPoint y: 610, endPoint x: 1202, endPoint y: 660, distance: 50.0
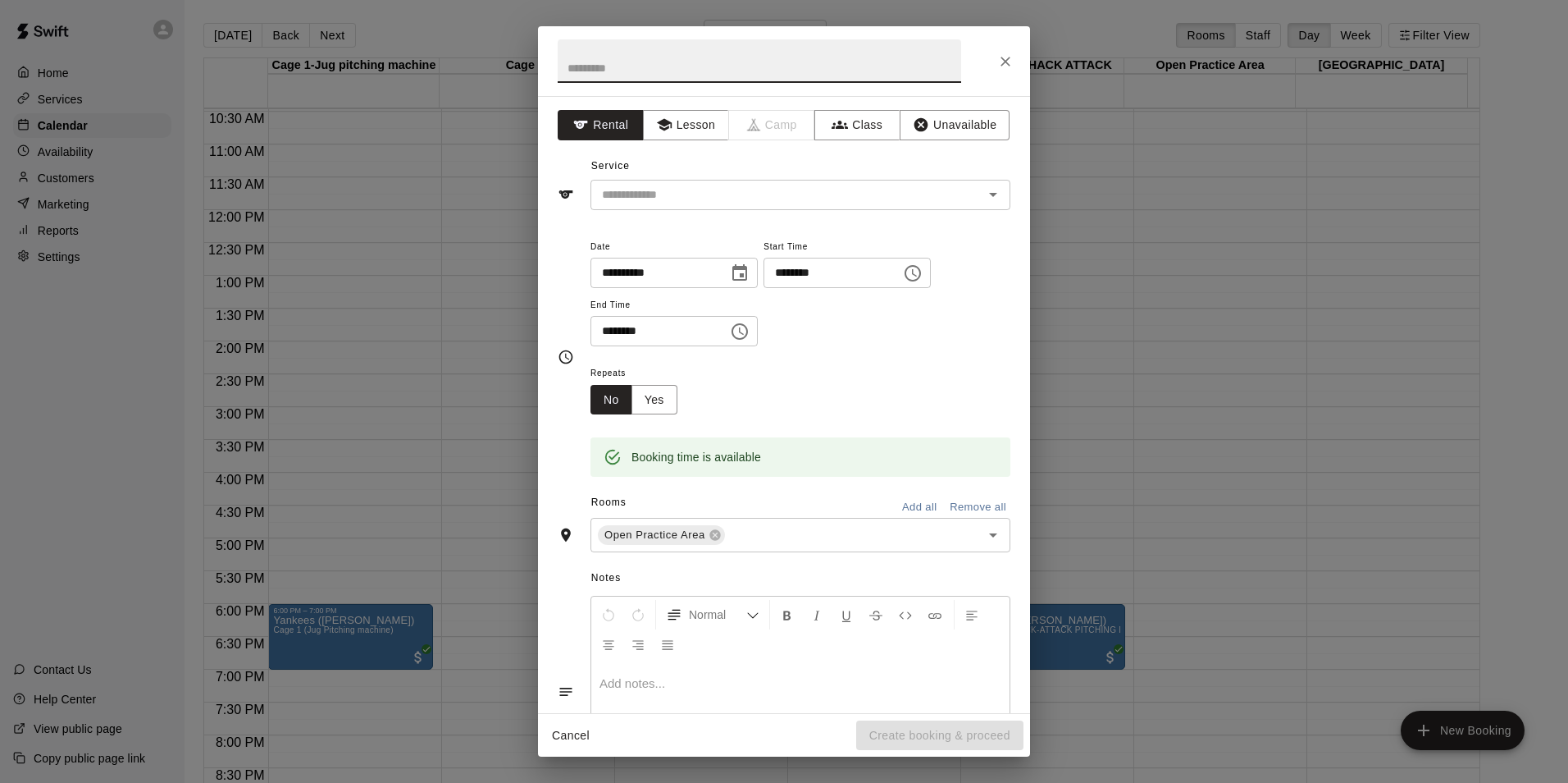
click at [614, 56] on input "text" at bounding box center [759, 61] width 403 height 44
type input "**********"
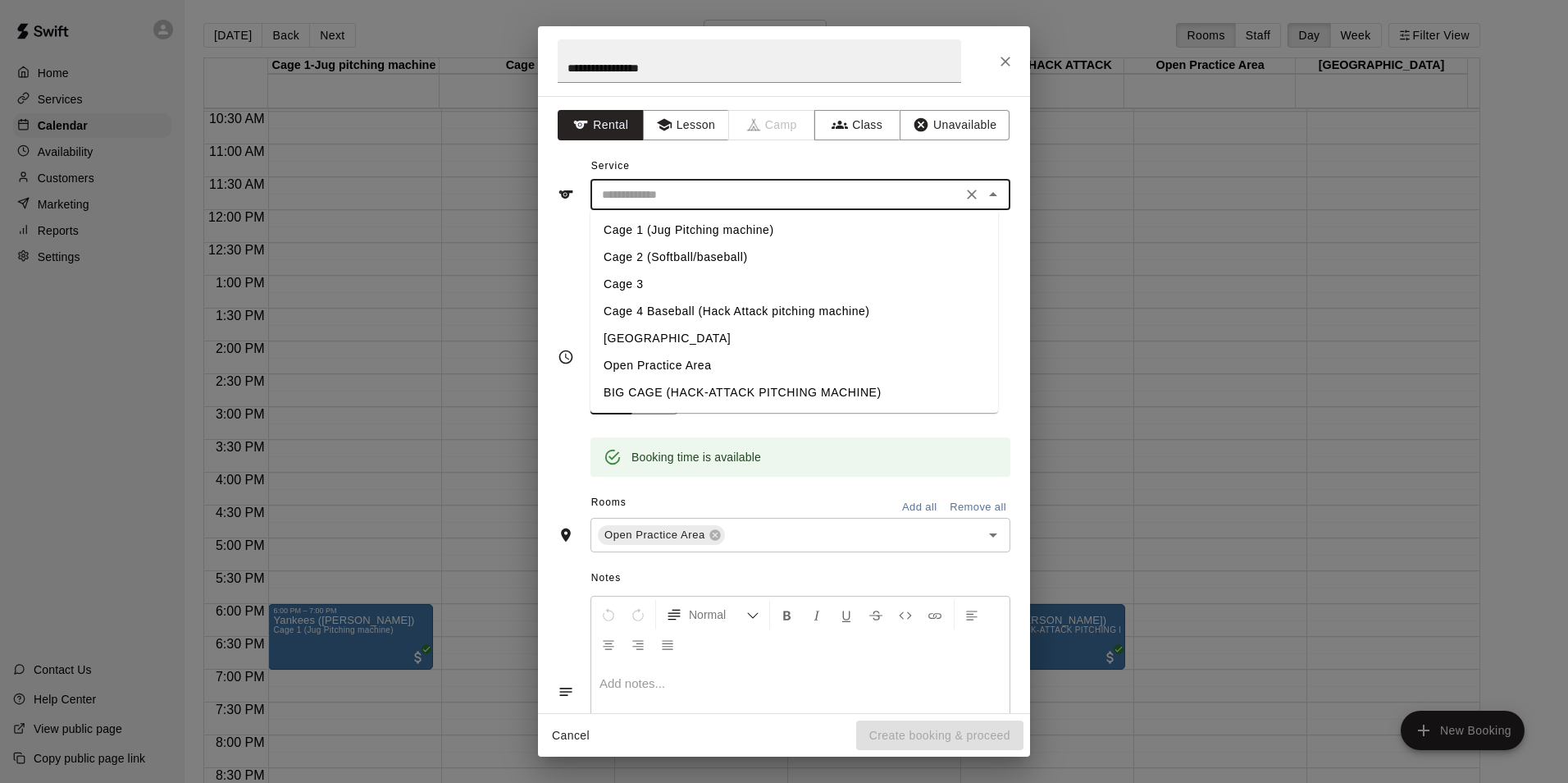
click at [699, 199] on input "text" at bounding box center [776, 194] width 362 height 20
click at [647, 365] on li "Open Practice Area" at bounding box center [795, 365] width 407 height 27
type input "**********"
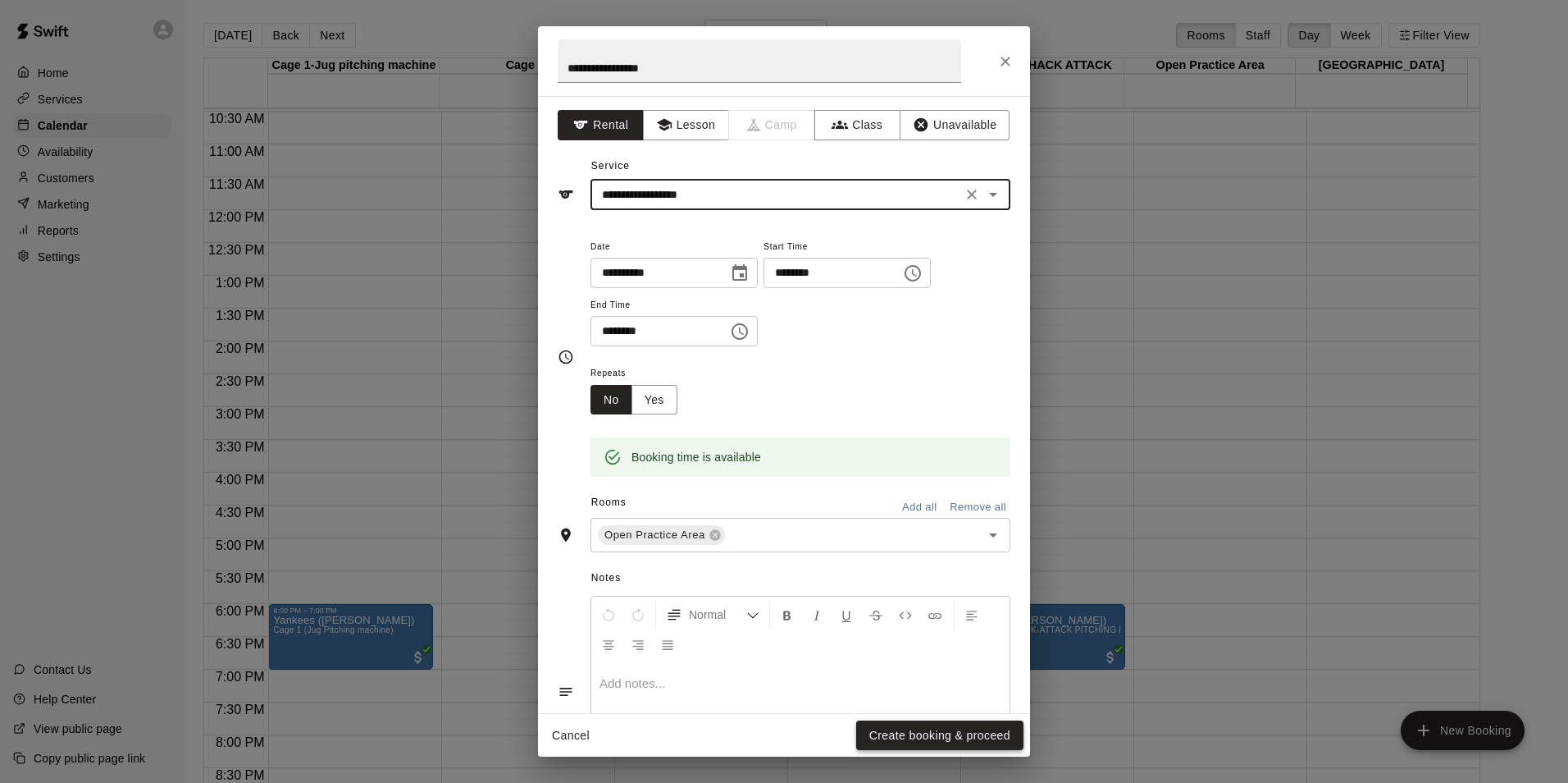
click at [954, 735] on button "Create booking & proceed" at bounding box center [939, 736] width 167 height 30
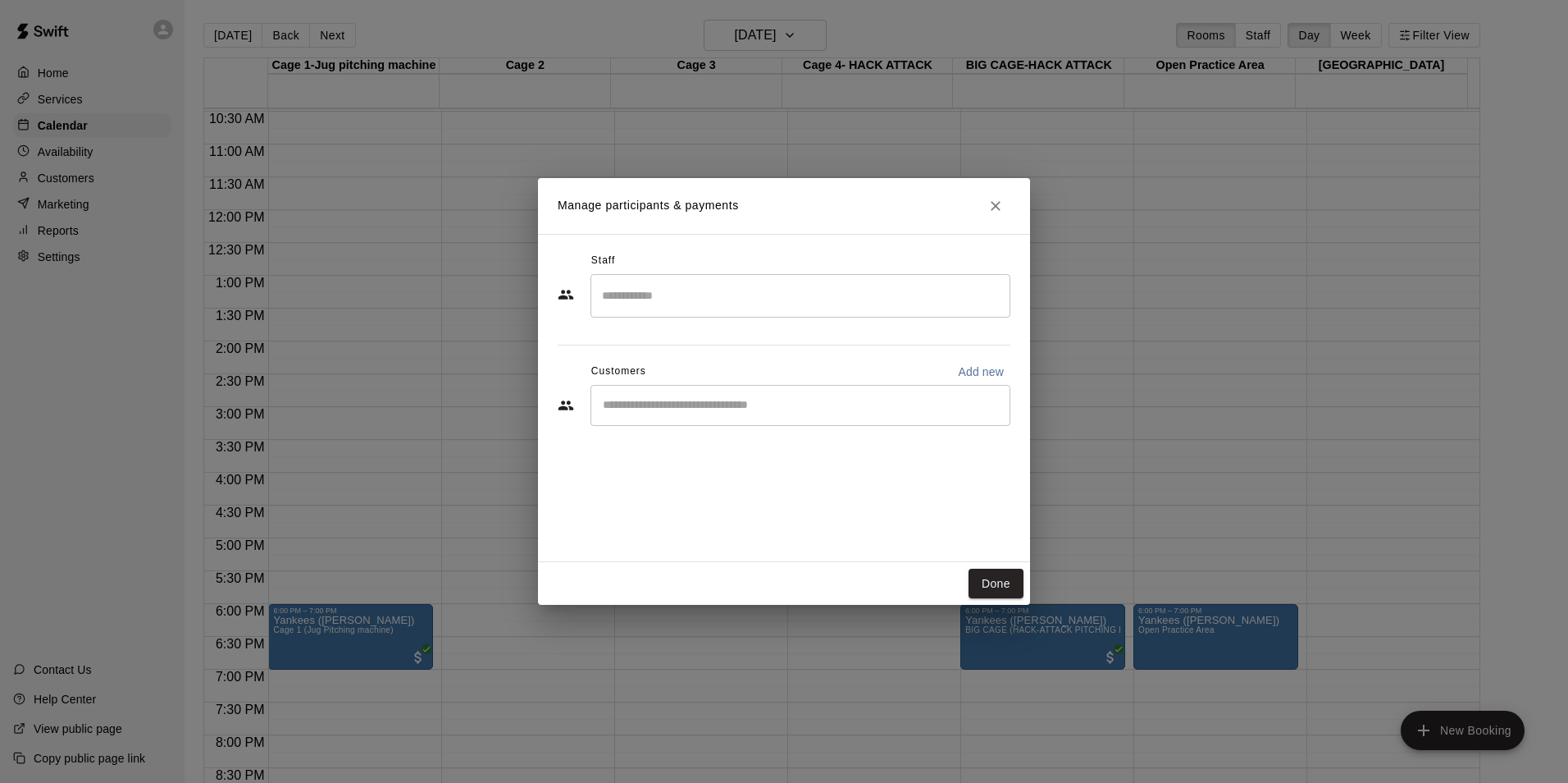
click at [657, 404] on input "Start typing to search customers..." at bounding box center [800, 405] width 405 height 16
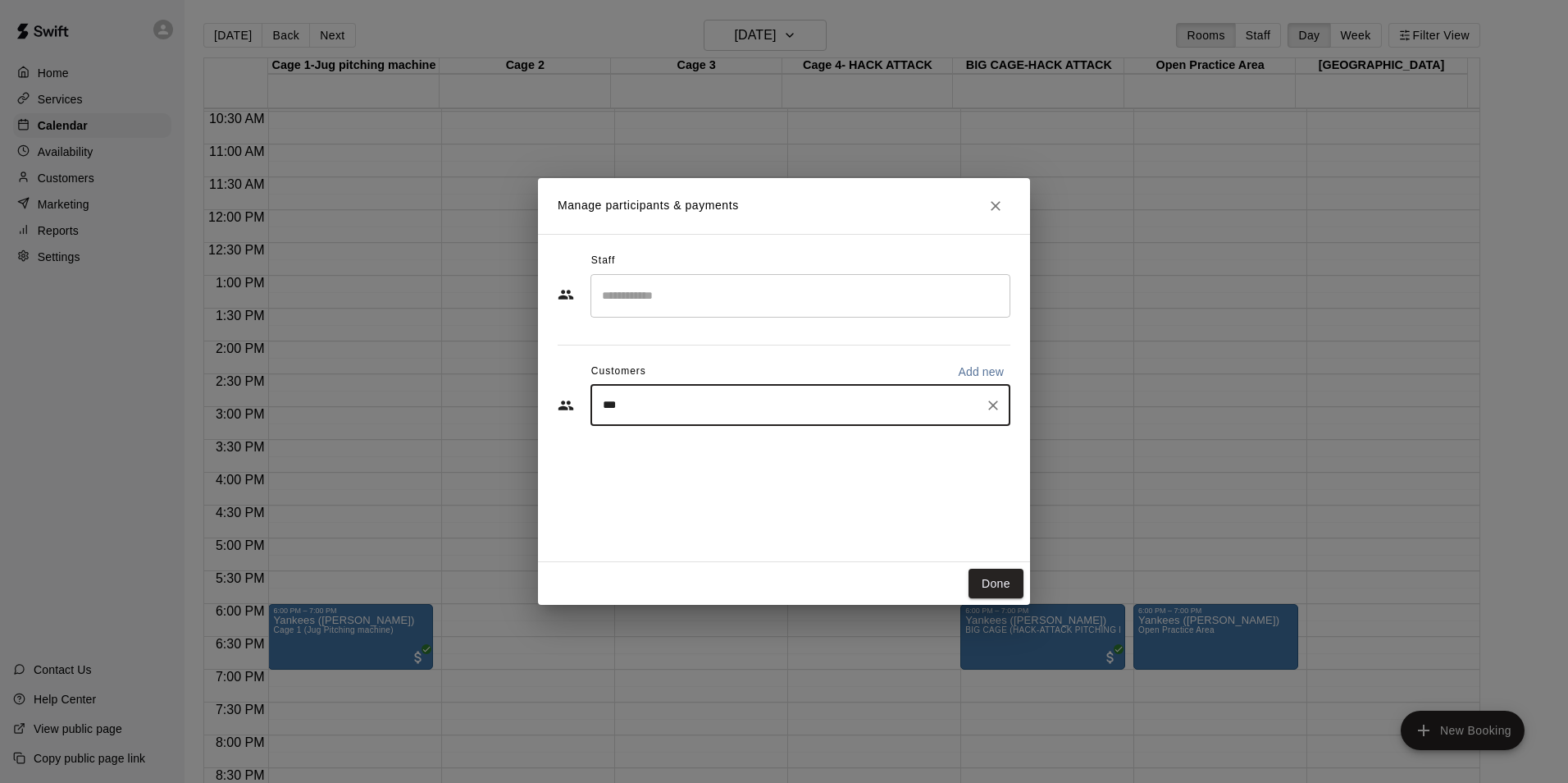
type input "****"
click at [698, 454] on div "[PERSON_NAME] [PERSON_NAME][EMAIL_ADDRESS][DOMAIN_NAME]" at bounding box center [767, 452] width 261 height 35
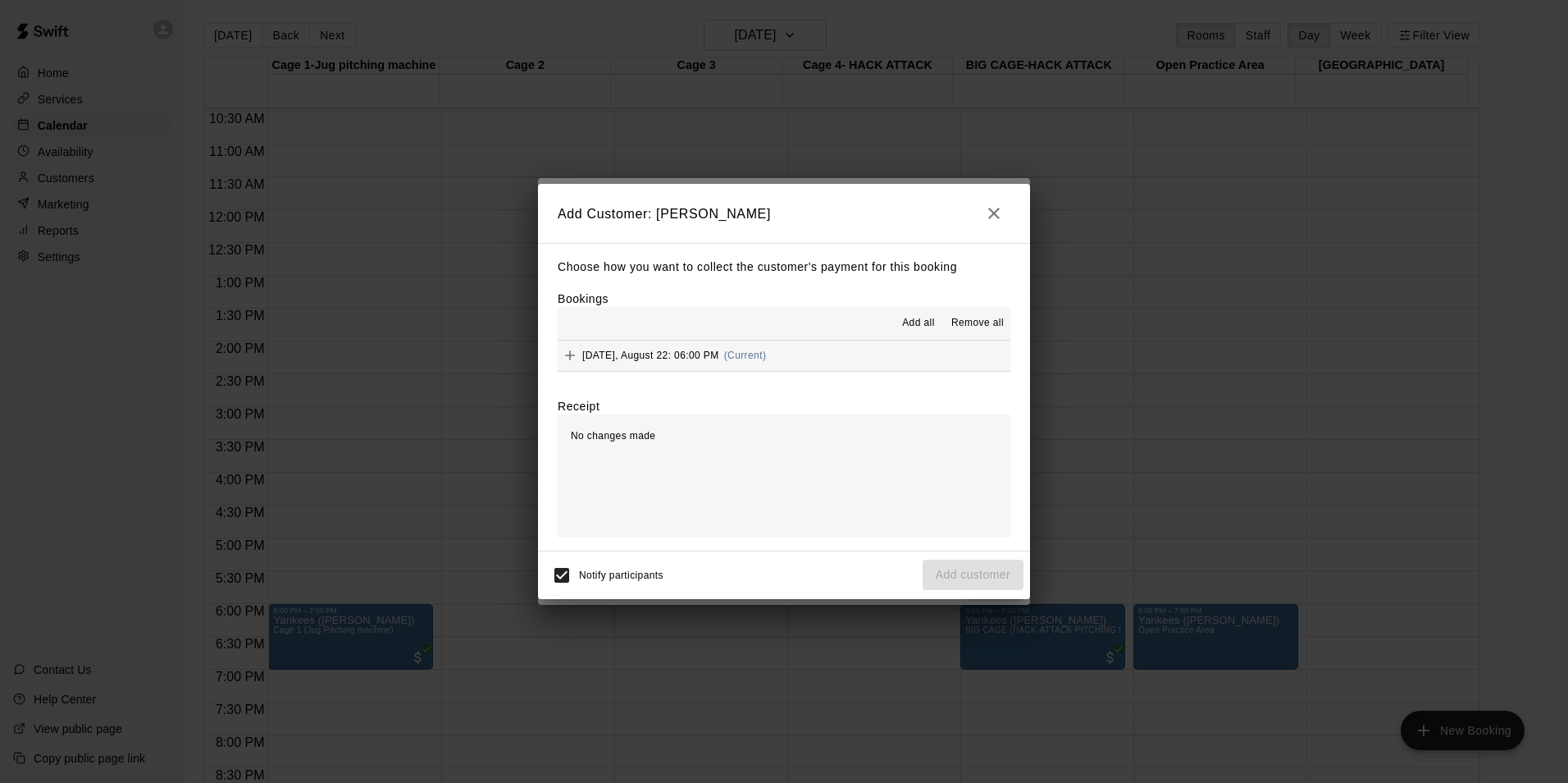
click at [640, 359] on span "[DATE], August 22: 06:00 PM" at bounding box center [651, 355] width 137 height 12
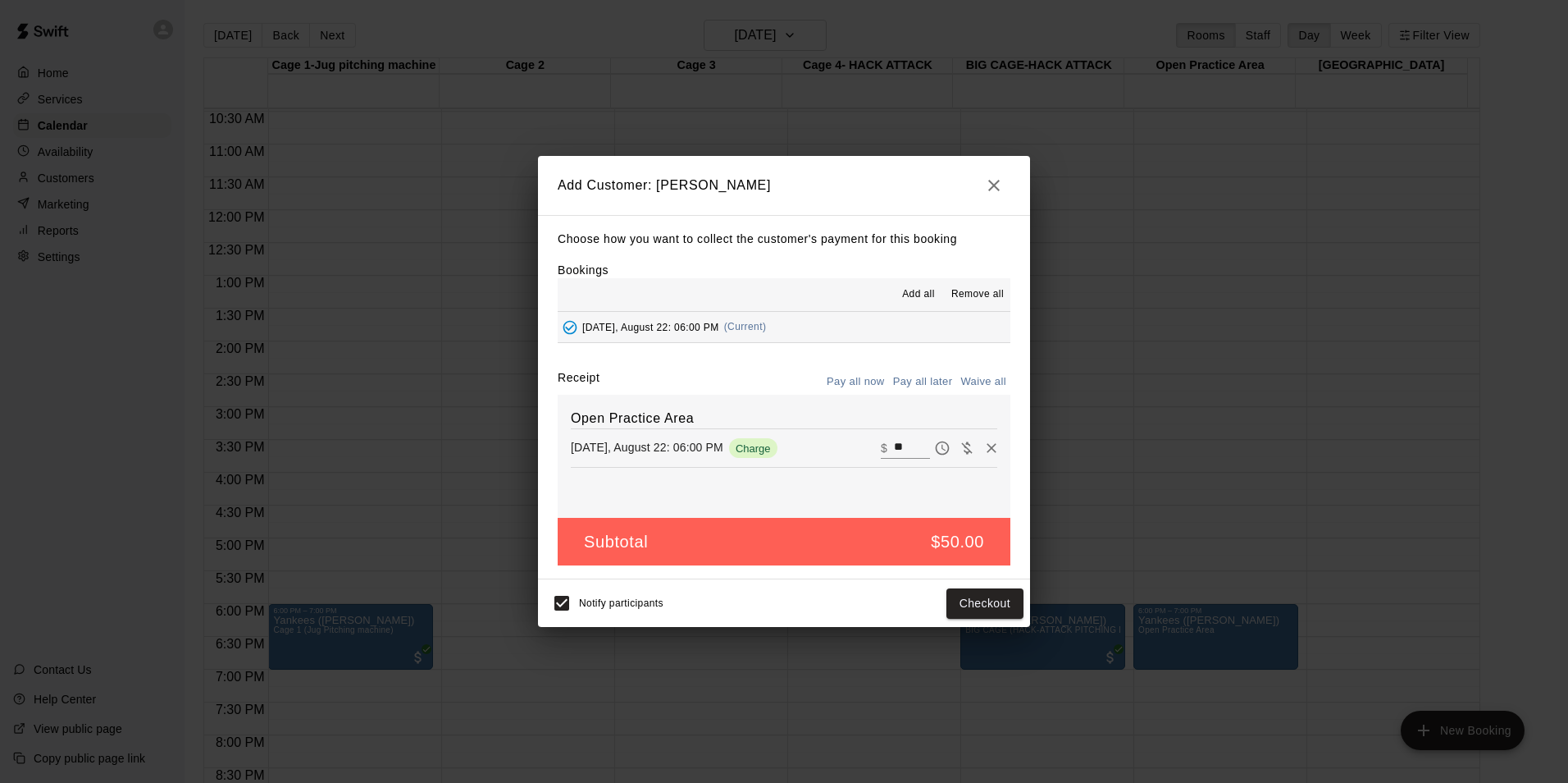
click at [979, 376] on button "Waive all" at bounding box center [983, 382] width 54 height 25
type input "*"
click at [957, 599] on button "Add customer" at bounding box center [973, 604] width 101 height 30
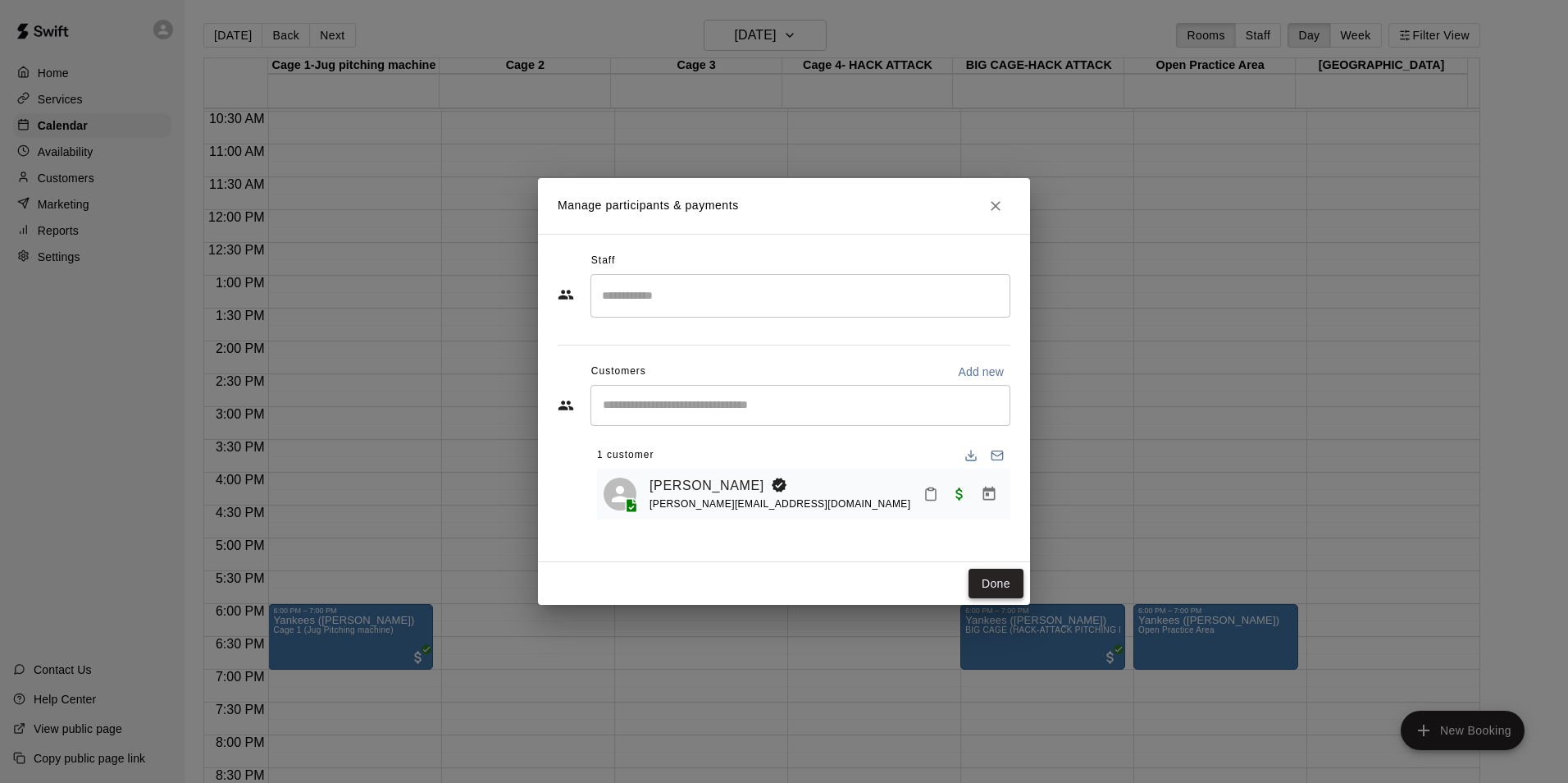
click at [989, 568] on button "Done" at bounding box center [996, 583] width 55 height 30
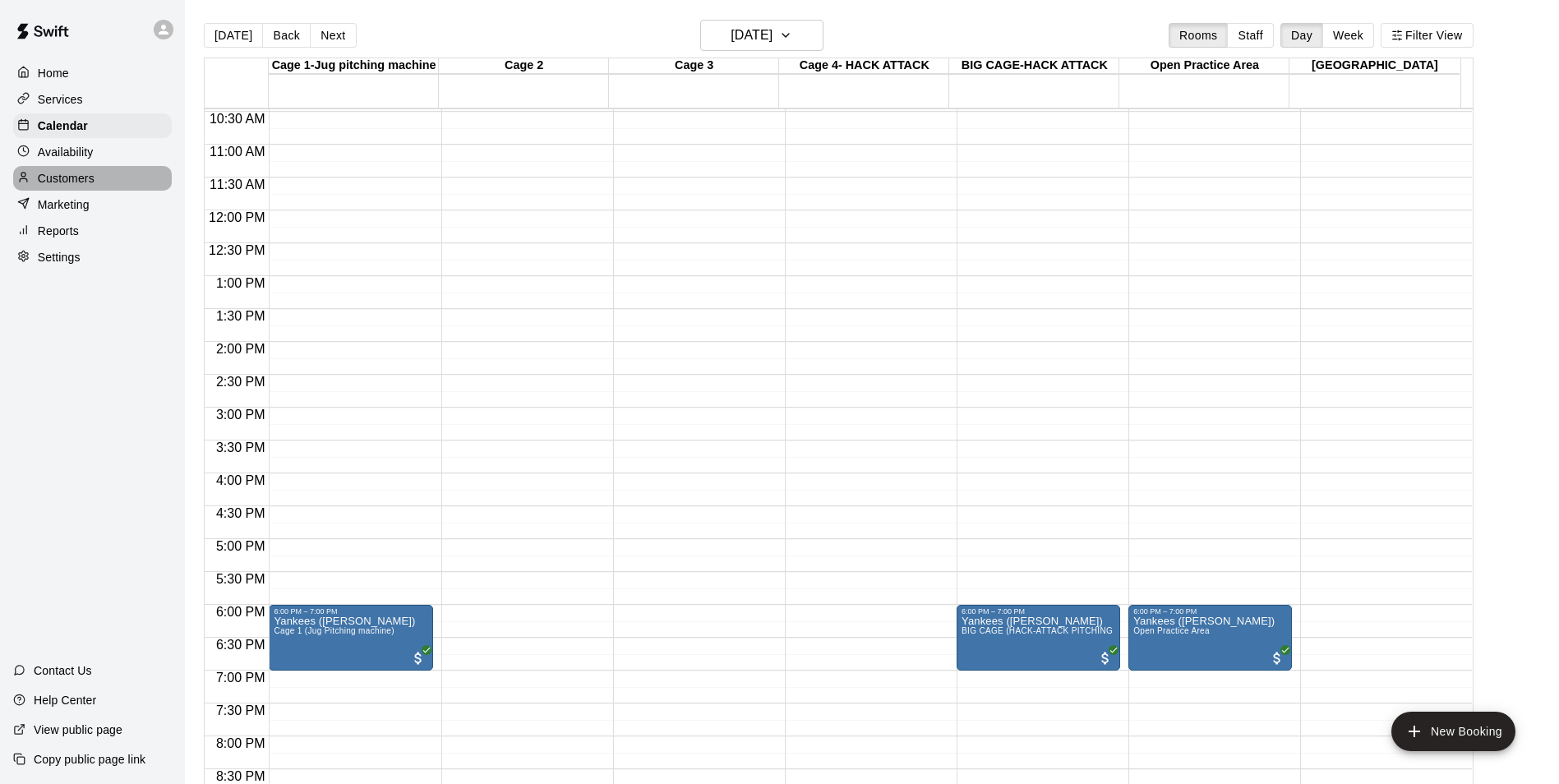
click at [78, 184] on p "Customers" at bounding box center [66, 178] width 56 height 16
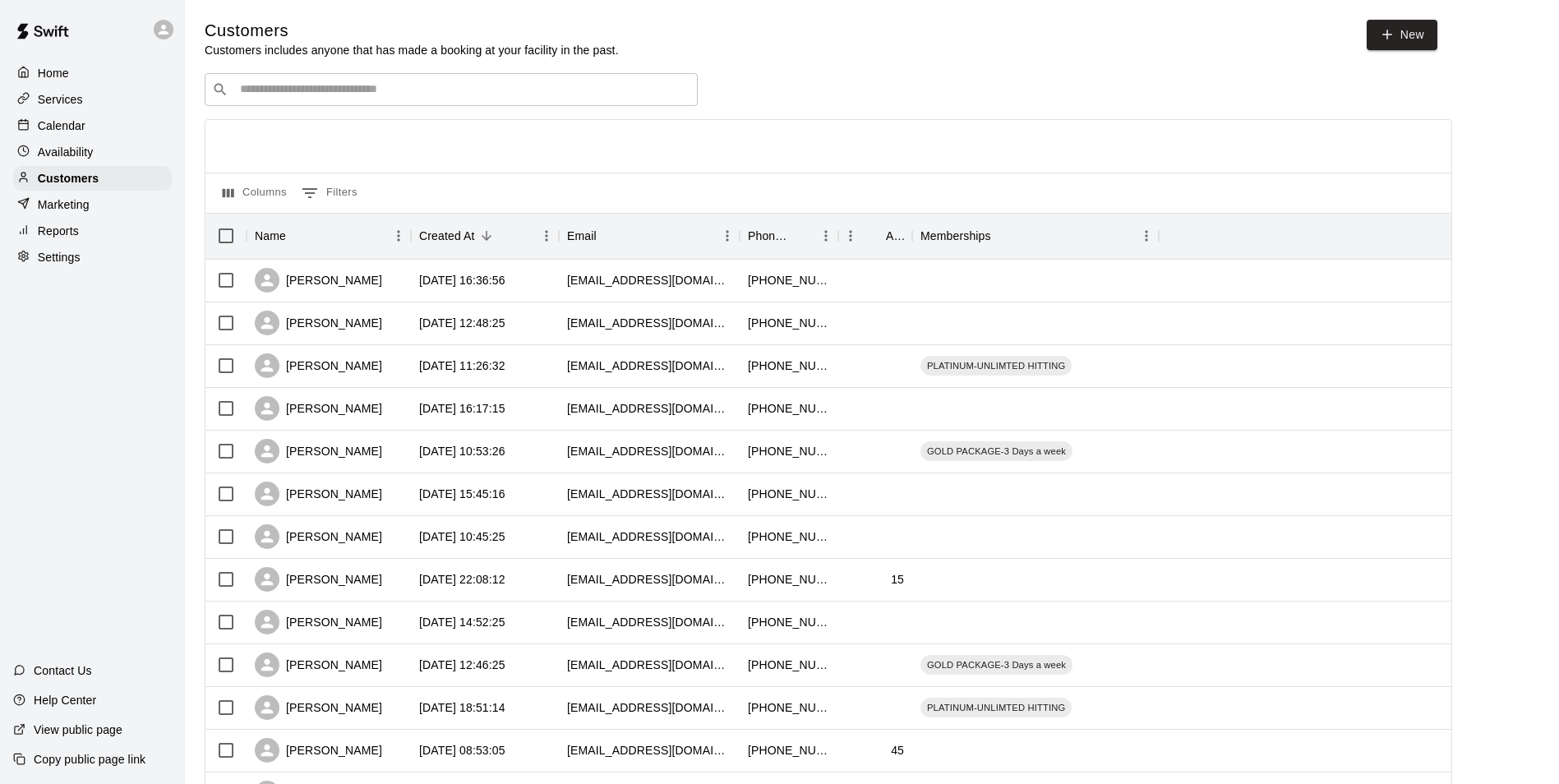
click at [444, 92] on input "Search customers by name or email" at bounding box center [463, 89] width 455 height 16
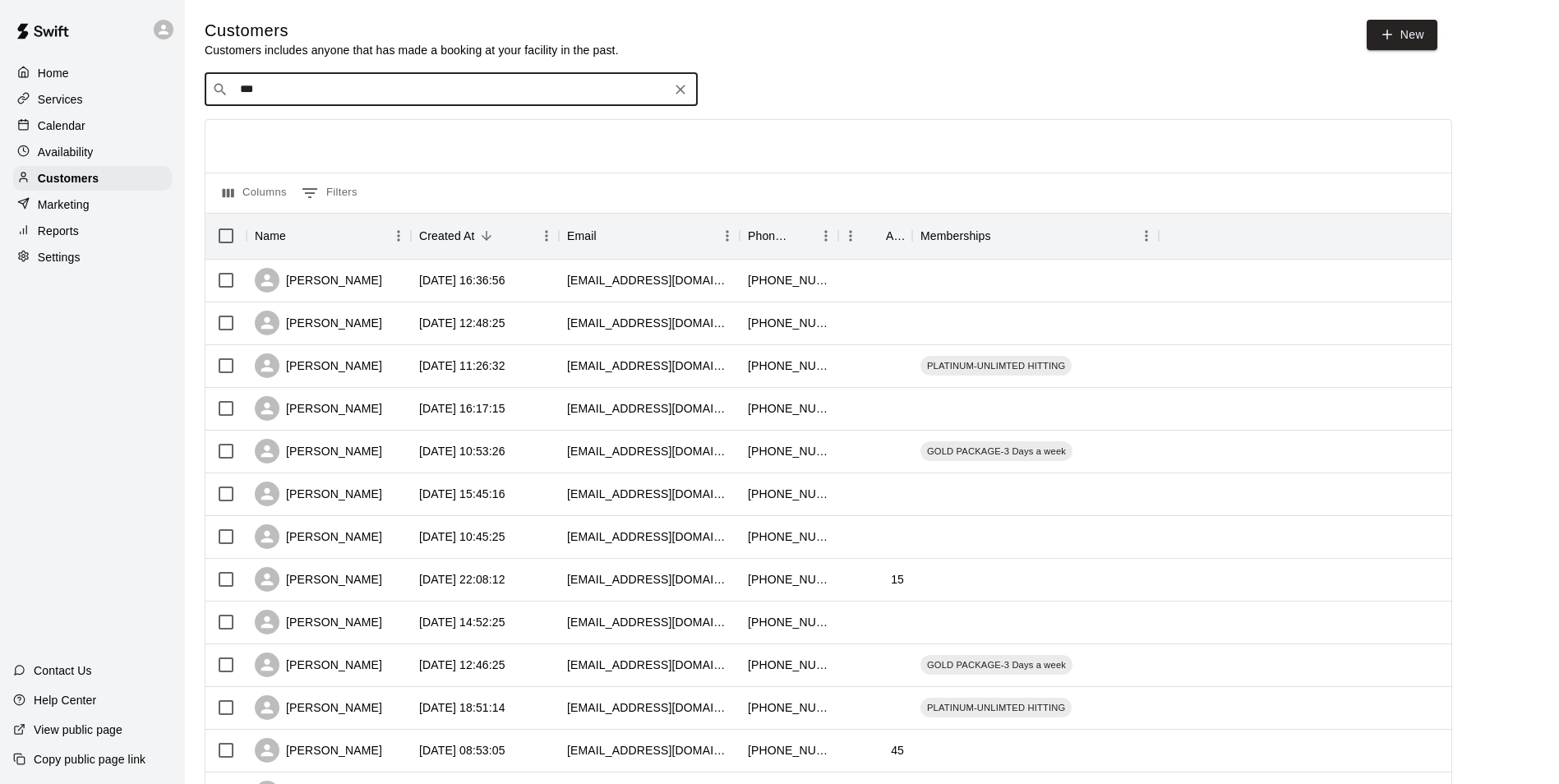
type input "****"
click at [325, 139] on span "[EMAIL_ADDRESS][DOMAIN_NAME]" at bounding box center [339, 144] width 177 height 12
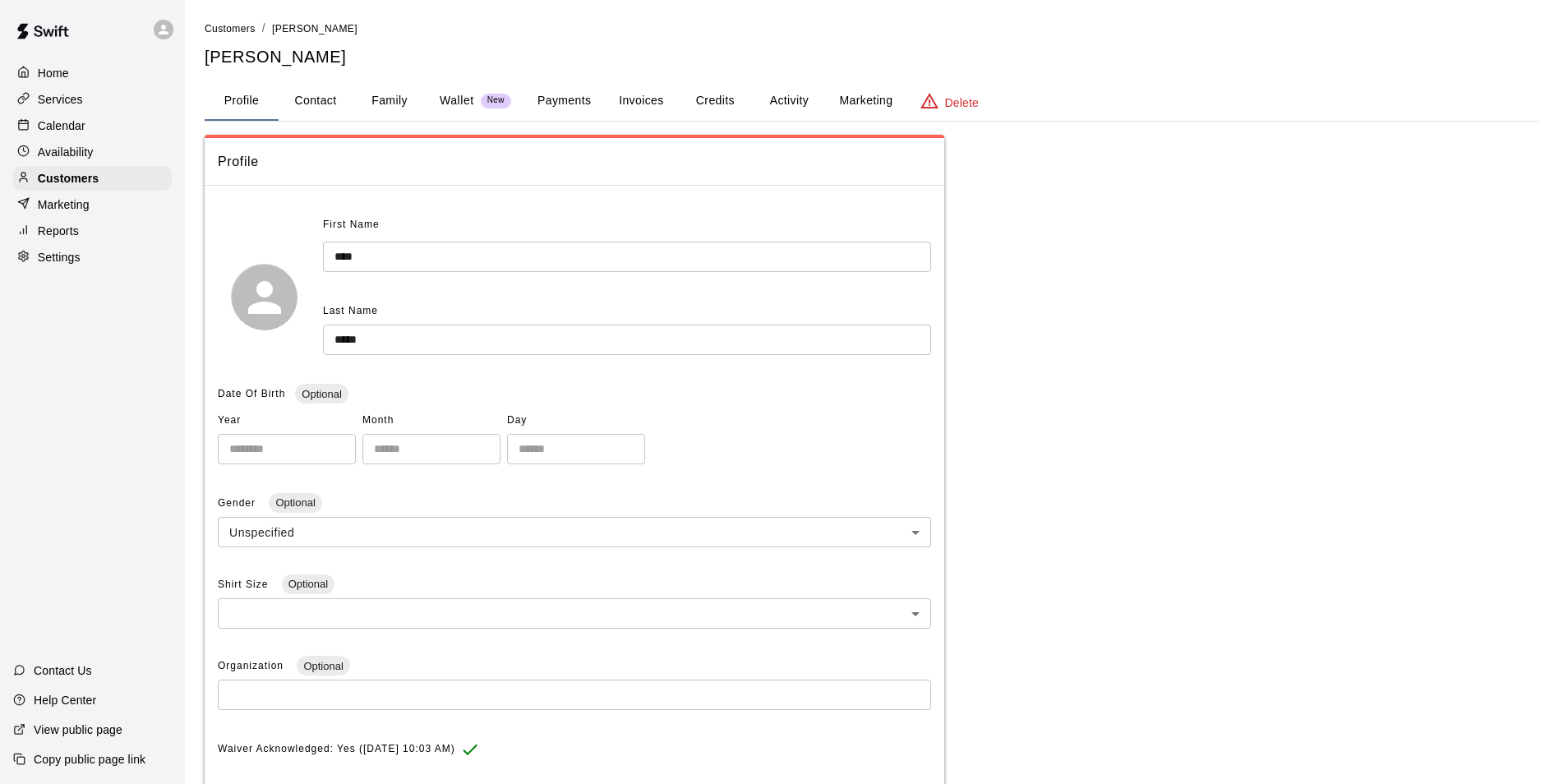
click at [318, 102] on button "Contact" at bounding box center [315, 100] width 74 height 40
select select "**"
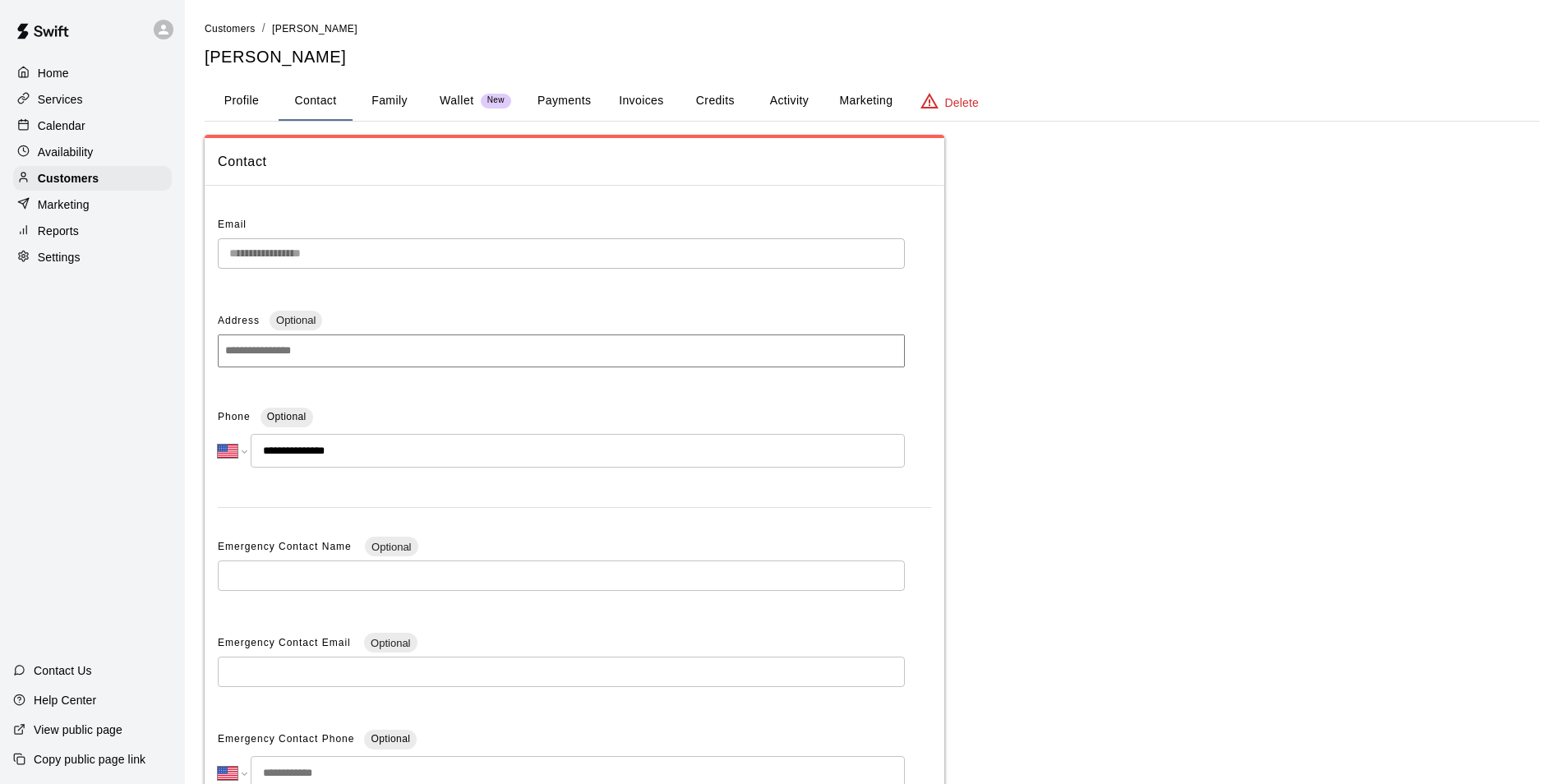
click at [566, 103] on button "Payments" at bounding box center [564, 100] width 80 height 40
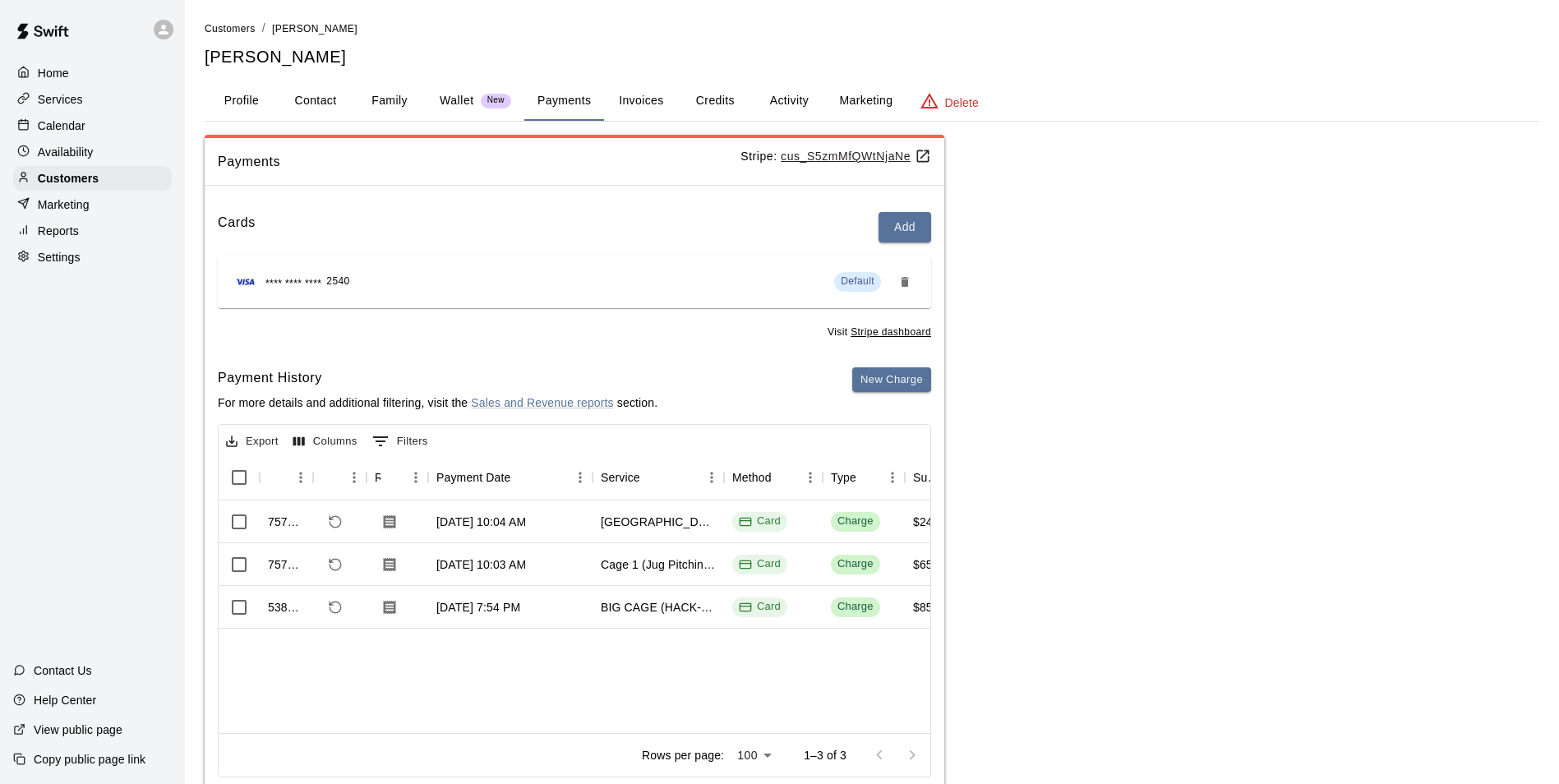
click at [456, 70] on div "Customers / [PERSON_NAME] [PERSON_NAME] Profile Contact Family Wallet New Payme…" at bounding box center [872, 408] width 1335 height 777
click at [56, 72] on p "Home" at bounding box center [53, 72] width 31 height 16
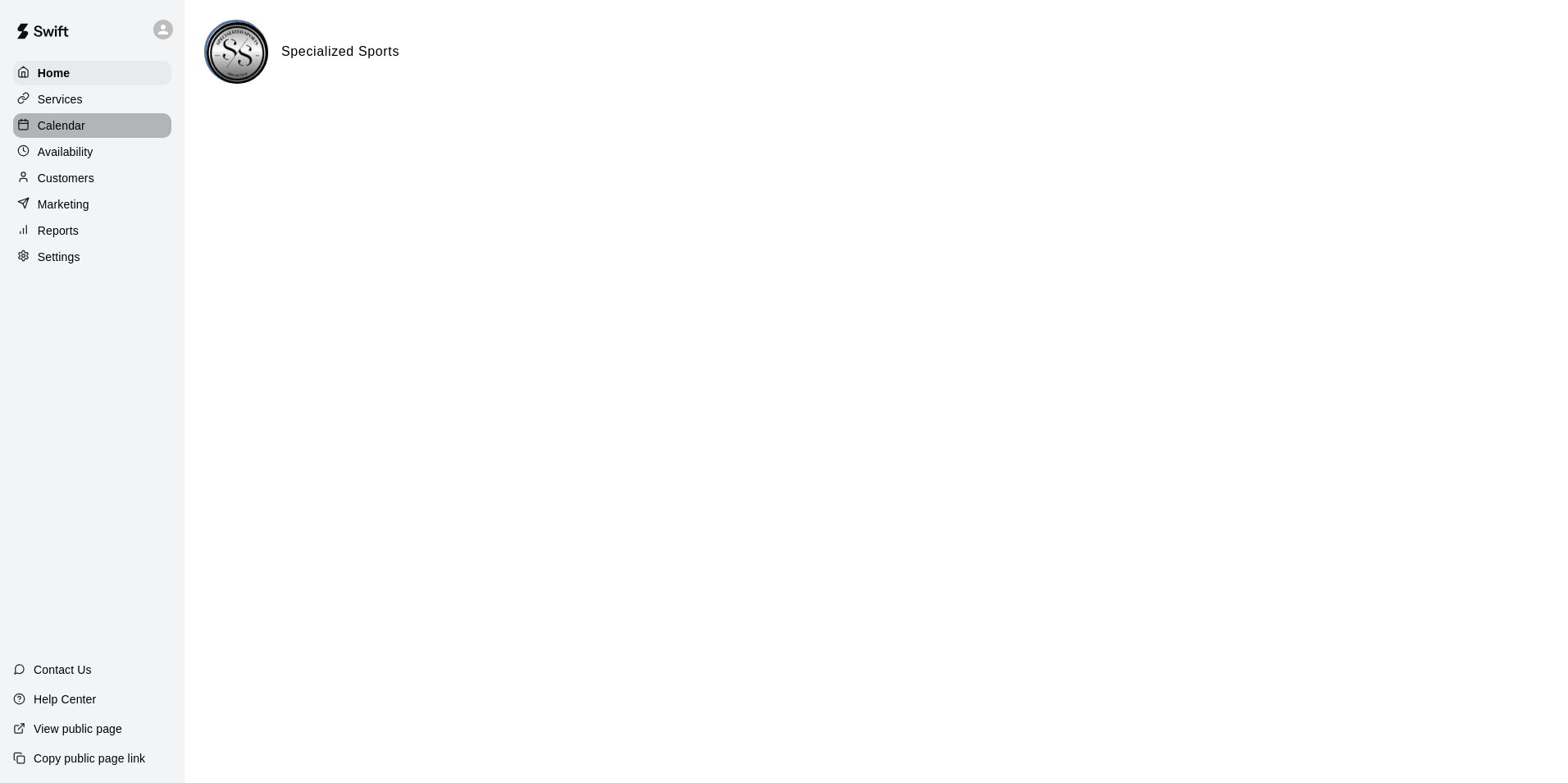
click at [61, 132] on p "Calendar" at bounding box center [61, 125] width 48 height 16
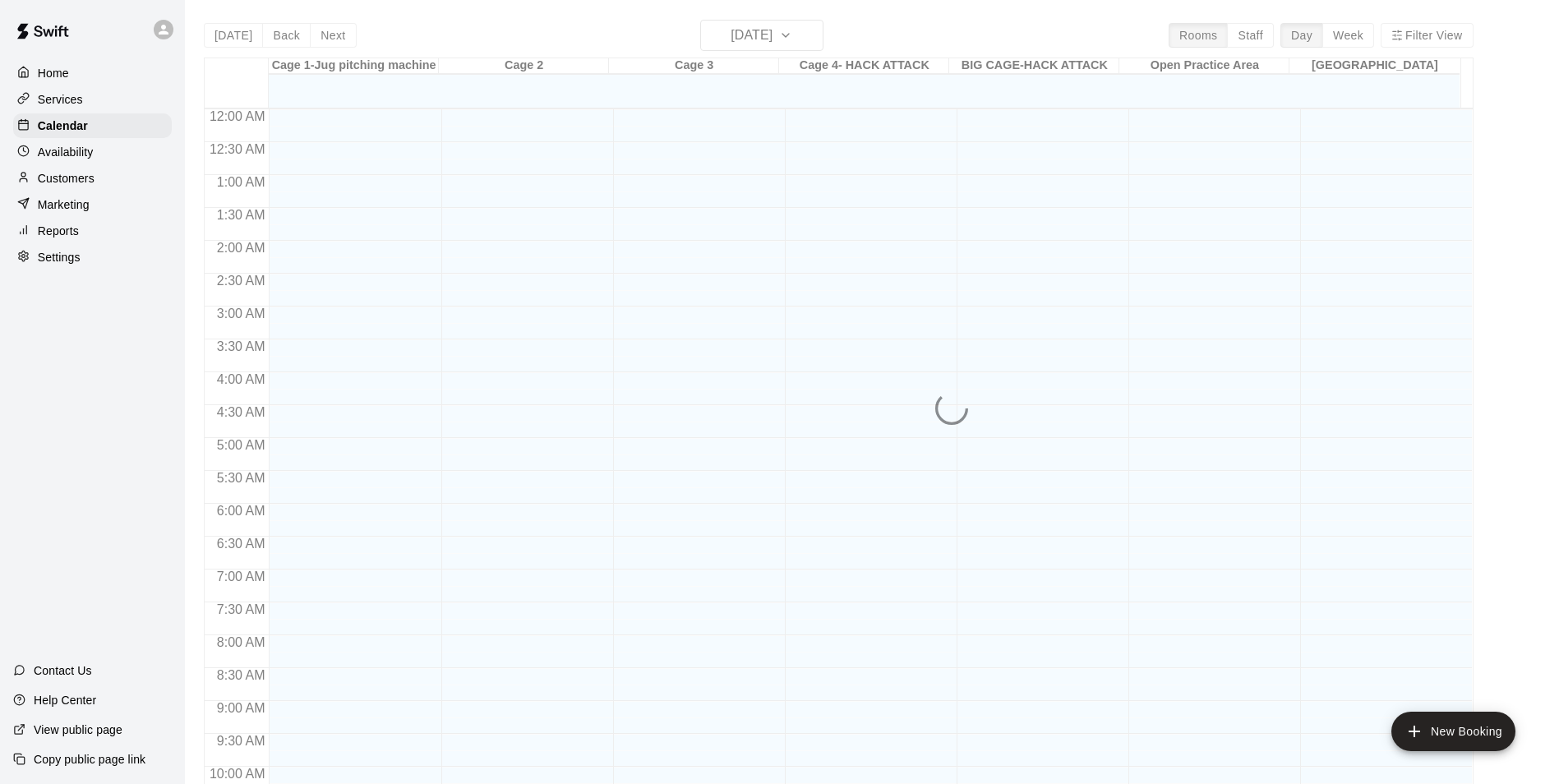
scroll to position [701, 0]
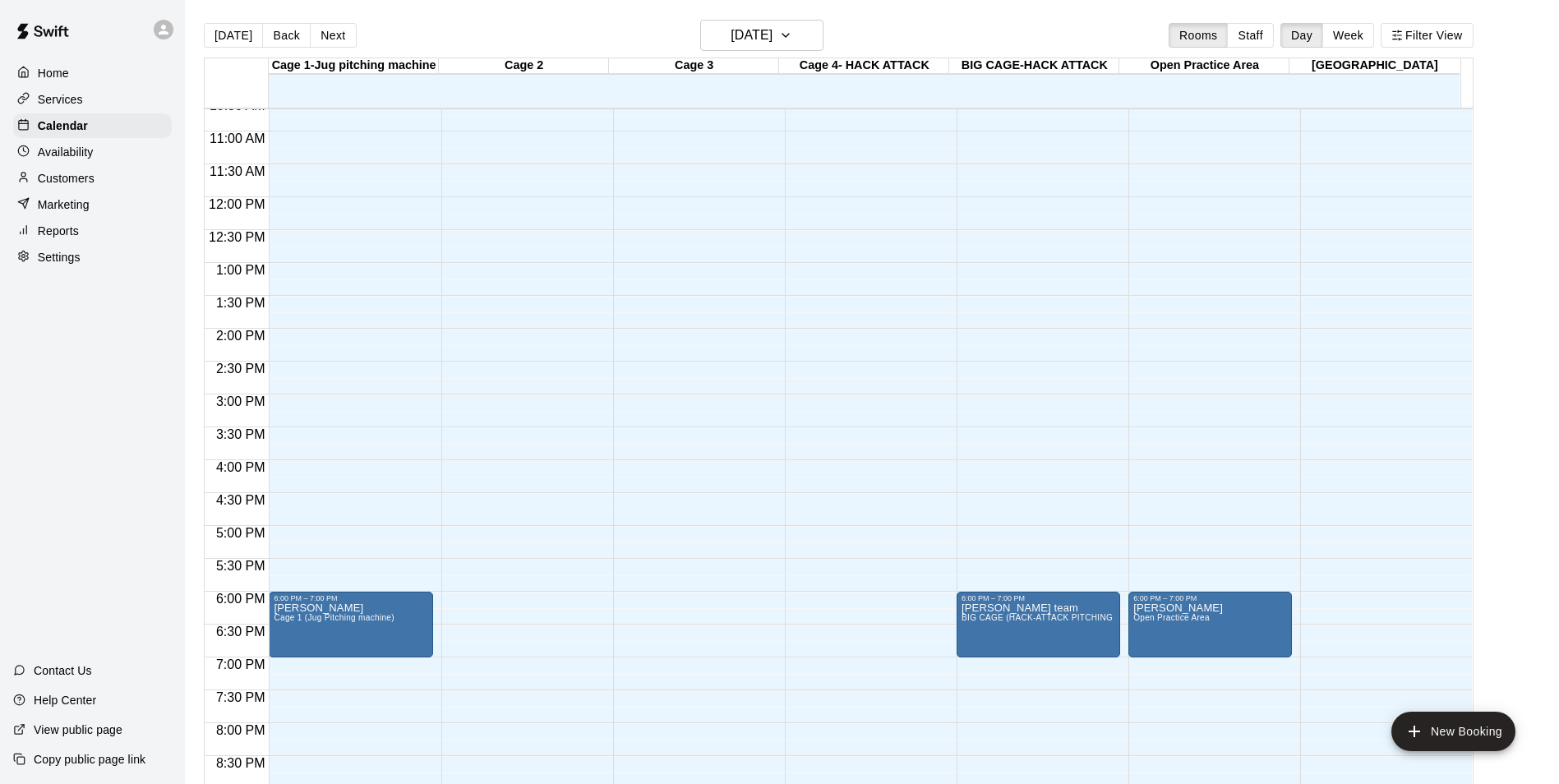
click at [406, 30] on div "[DATE] Back [DATE][DATE] Rooms Staff Day Week Filter View" at bounding box center [839, 38] width 1270 height 38
click at [405, 35] on div "[DATE] Back [DATE][DATE] Rooms Staff Day Week Filter View" at bounding box center [839, 38] width 1270 height 38
click at [477, 8] on main "[DATE] Back [DATE][DATE] Rooms Staff Day Week Filter View Cage 1-Jug pitching m…" at bounding box center [871, 405] width 1374 height 810
click at [585, 20] on div "[DATE] Back [DATE][DATE] Rooms Staff Day Week Filter View" at bounding box center [839, 38] width 1270 height 38
click at [928, 18] on main "[DATE] Back [DATE][DATE] Rooms Staff Day Week Filter View Cage 1-Jug pitching m…" at bounding box center [871, 405] width 1374 height 810
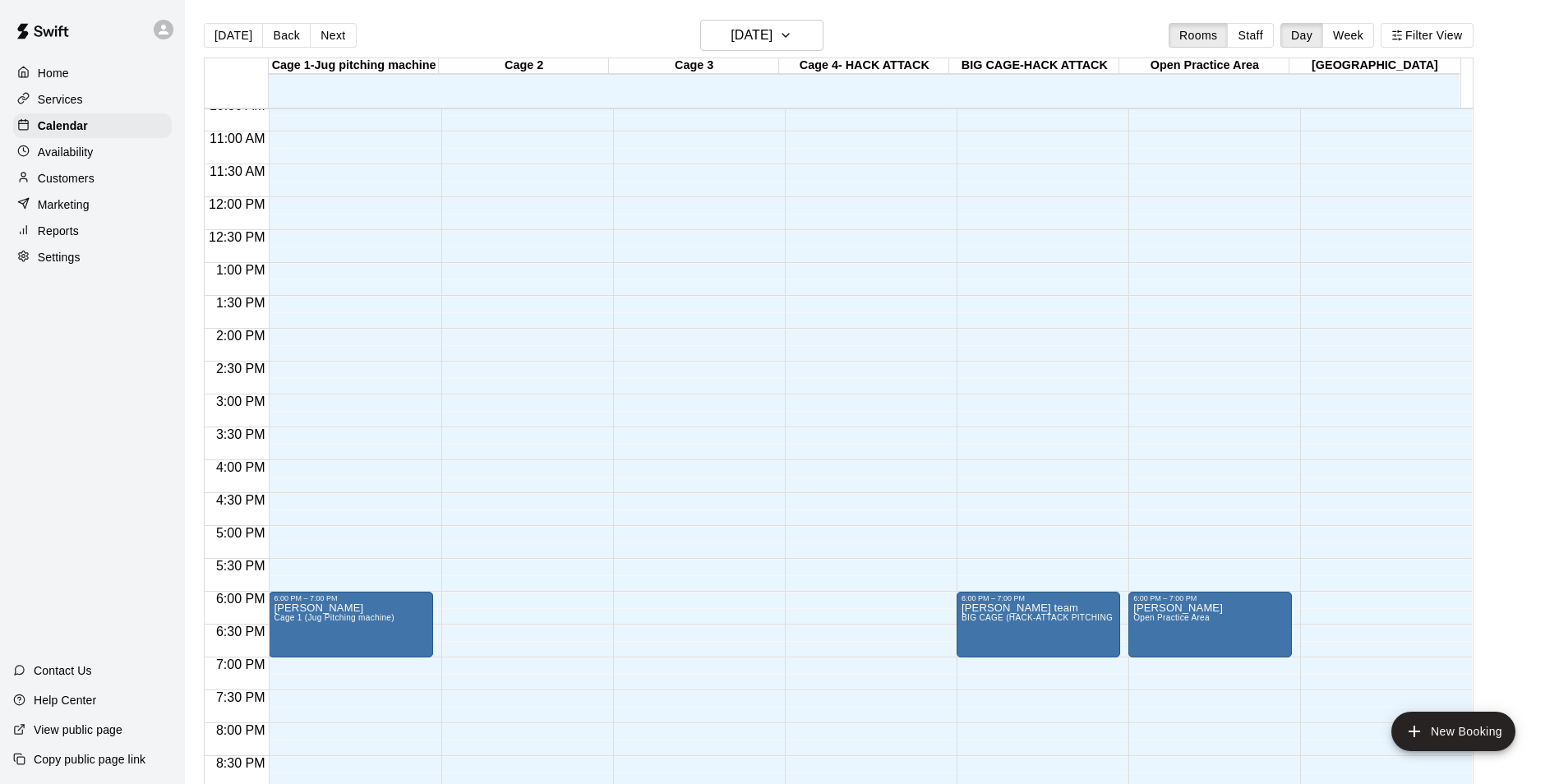
click at [917, 31] on div "[DATE] Back [DATE][DATE] Rooms Staff Day Week Filter View" at bounding box center [839, 38] width 1270 height 38
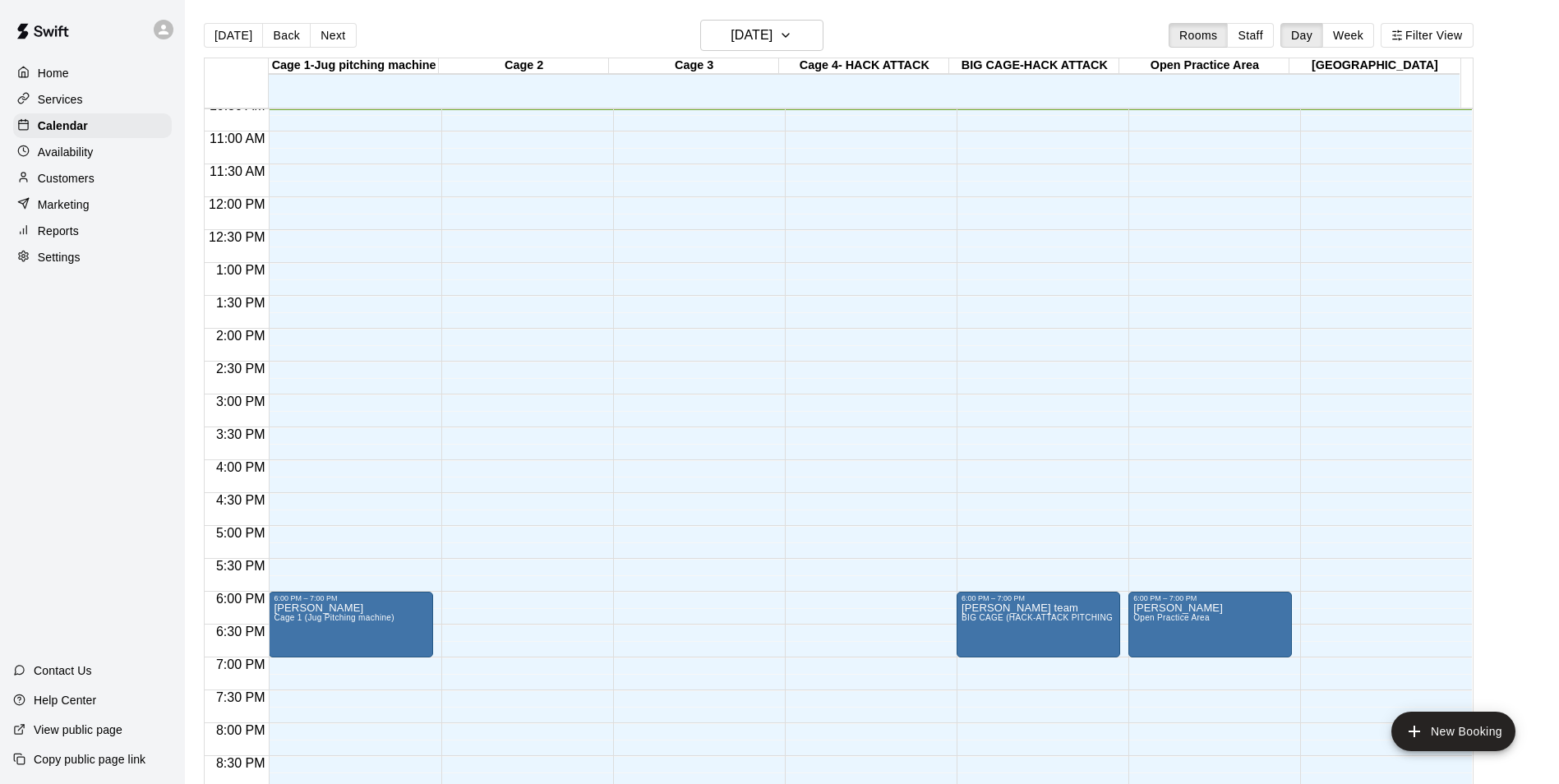
click at [900, 37] on div "[DATE] Back [DATE][DATE] Rooms Staff Day Week Filter View" at bounding box center [839, 38] width 1270 height 38
click at [467, 32] on div "[DATE] Back [DATE][DATE] Rooms Staff Day Week Filter View" at bounding box center [839, 38] width 1270 height 38
click at [535, 19] on main "[DATE] Back [DATE][DATE] Rooms Staff Day Week Filter View Cage 1-Jug pitching m…" at bounding box center [871, 405] width 1374 height 810
click at [952, 16] on main "[DATE] Back [DATE][DATE] Rooms Staff Day Week Filter View Cage 1-Jug pitching m…" at bounding box center [871, 405] width 1374 height 810
click at [941, 13] on main "[DATE] Back [DATE][DATE] Rooms Staff Day Week Filter View Cage 1-Jug pitching m…" at bounding box center [871, 405] width 1374 height 810
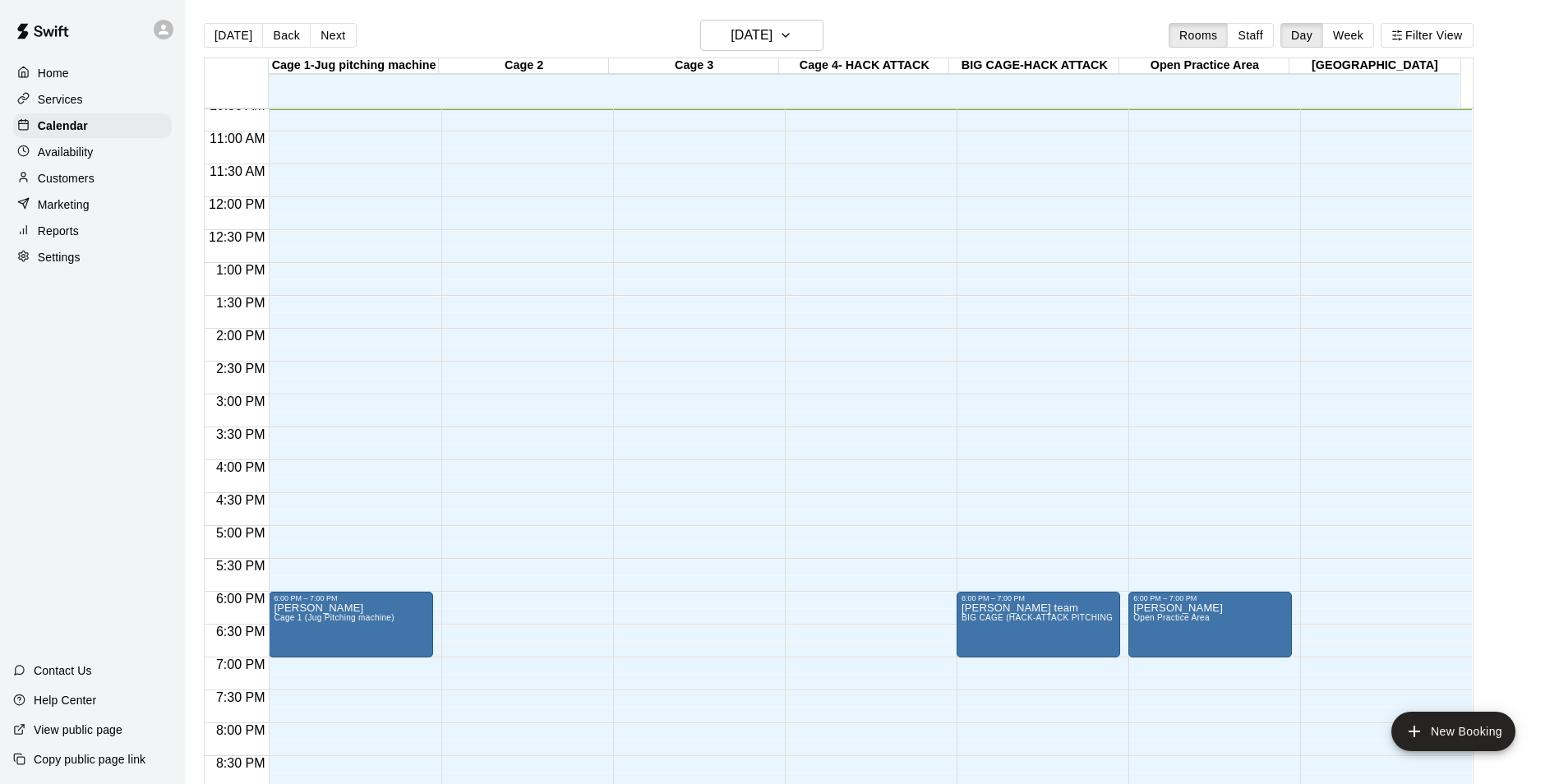
click at [467, 31] on div "[DATE] Back [DATE][DATE] Rooms Staff Day Week Filter View" at bounding box center [839, 38] width 1270 height 38
click at [804, 37] on button "[DATE]" at bounding box center [761, 35] width 123 height 31
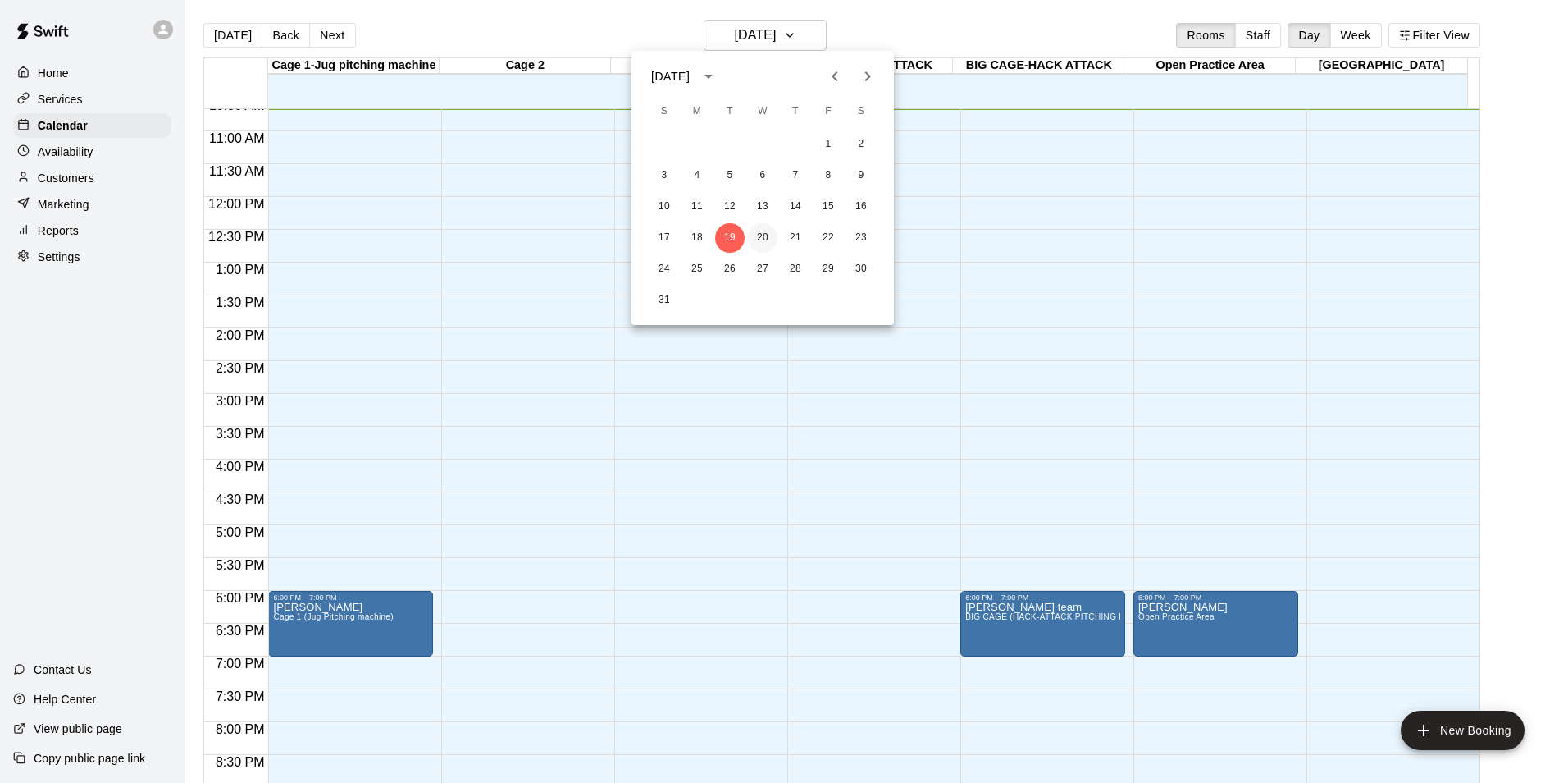
click at [762, 237] on button "20" at bounding box center [763, 237] width 29 height 29
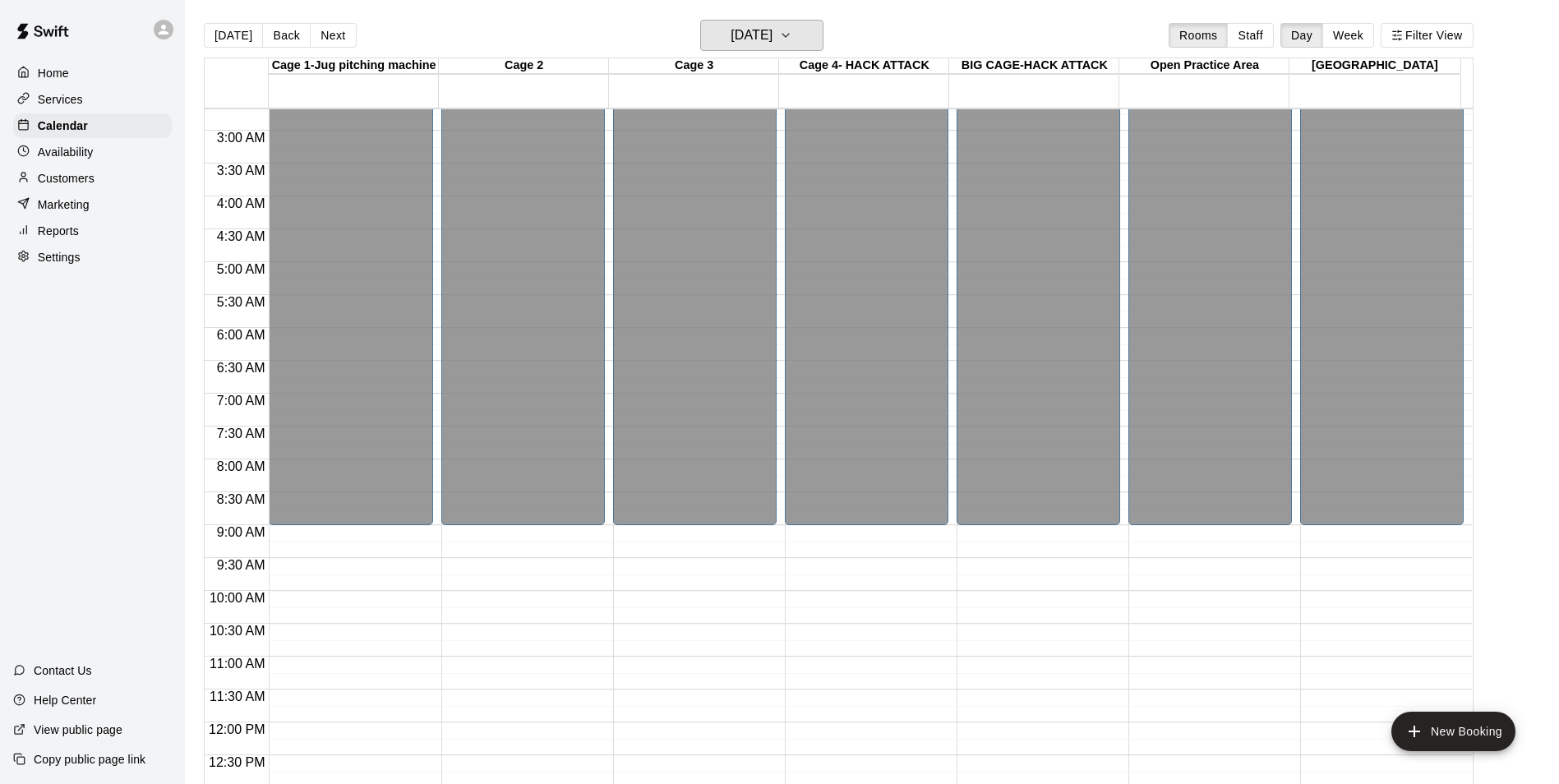
scroll to position [0, 0]
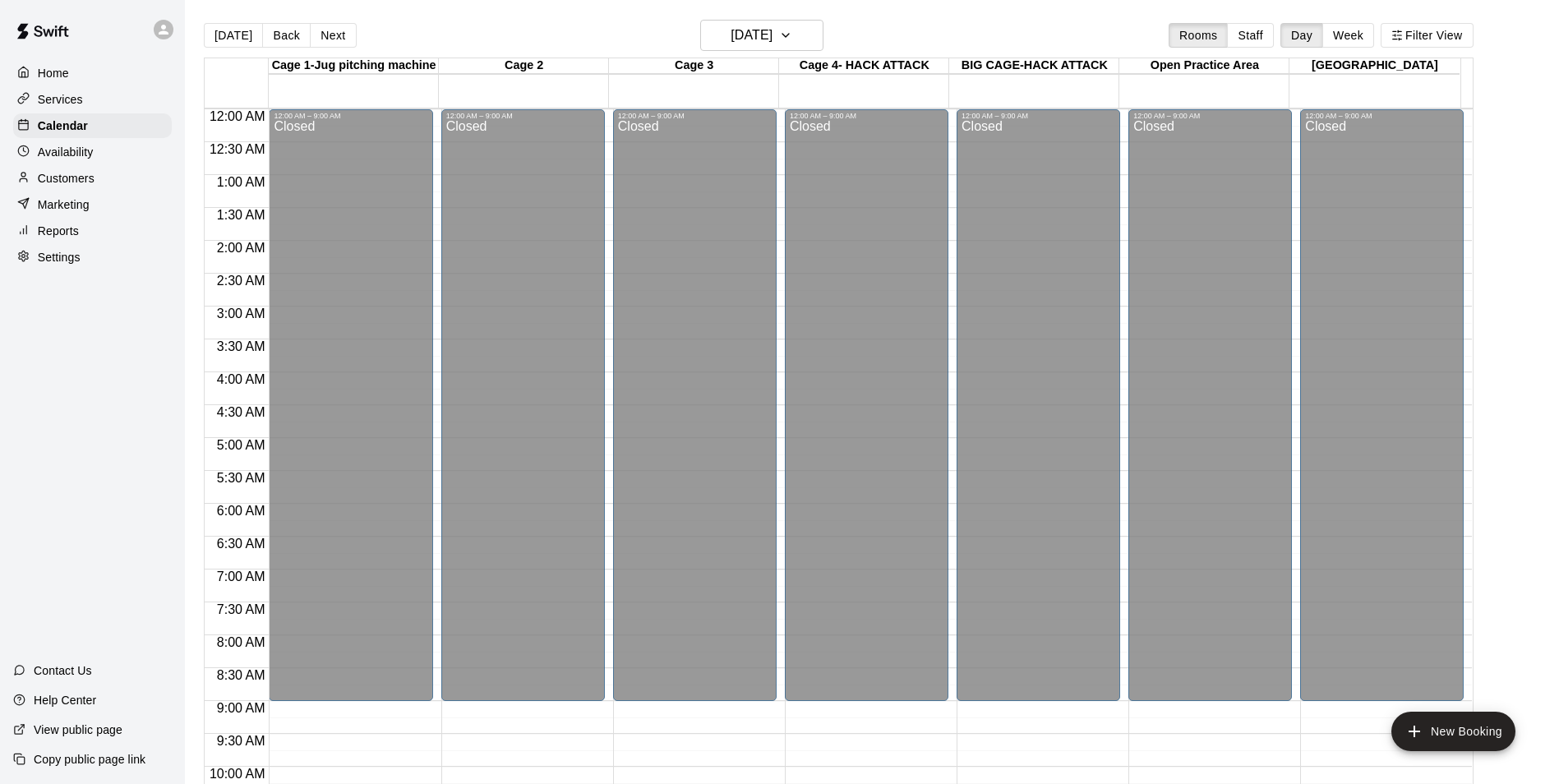
click at [1013, 23] on div "[DATE] Back [DATE][DATE] Rooms Staff Day Week Filter View" at bounding box center [839, 38] width 1270 height 38
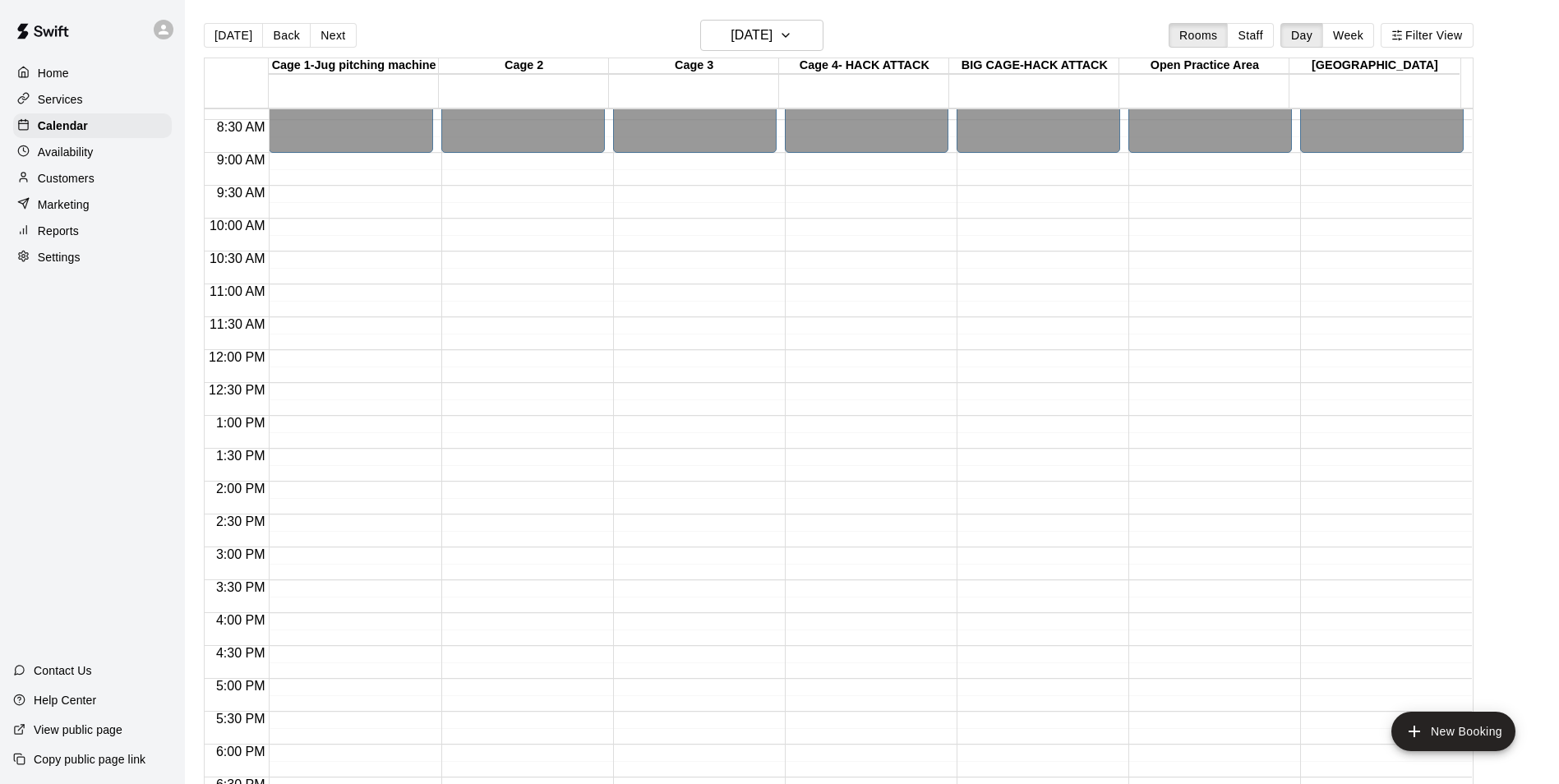
scroll to position [885, 0]
